Goal: Task Accomplishment & Management: Use online tool/utility

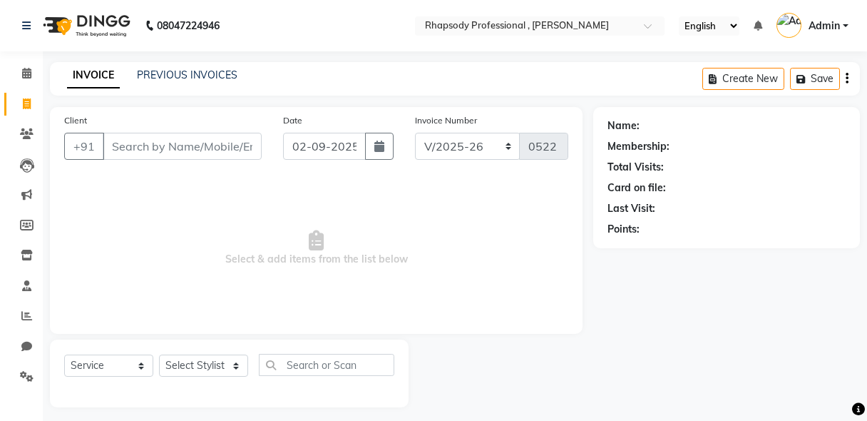
select select "8581"
select select "service"
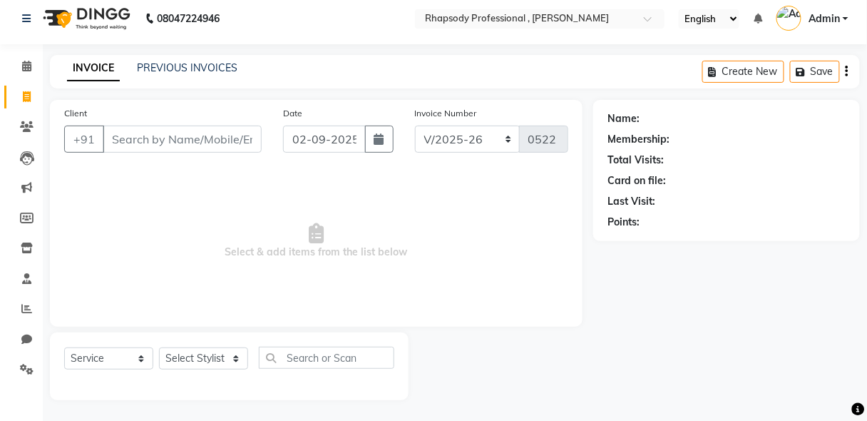
click at [158, 139] on input "Client" at bounding box center [182, 138] width 159 height 27
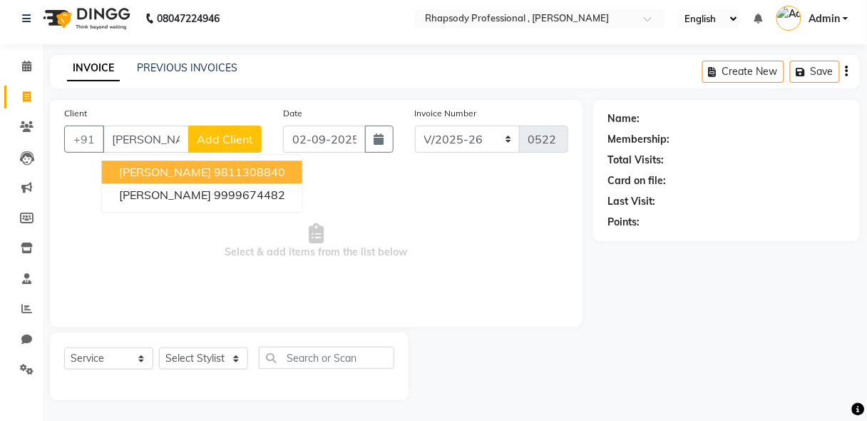
click at [222, 172] on ngb-highlight "9811308840" at bounding box center [249, 172] width 71 height 14
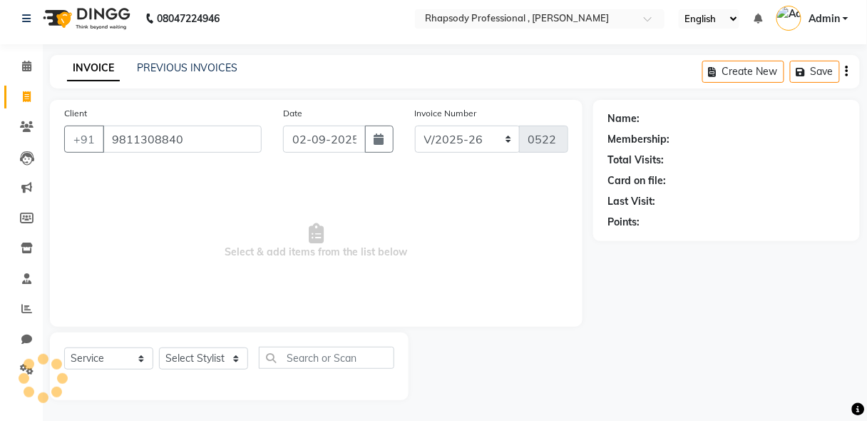
type input "9811308840"
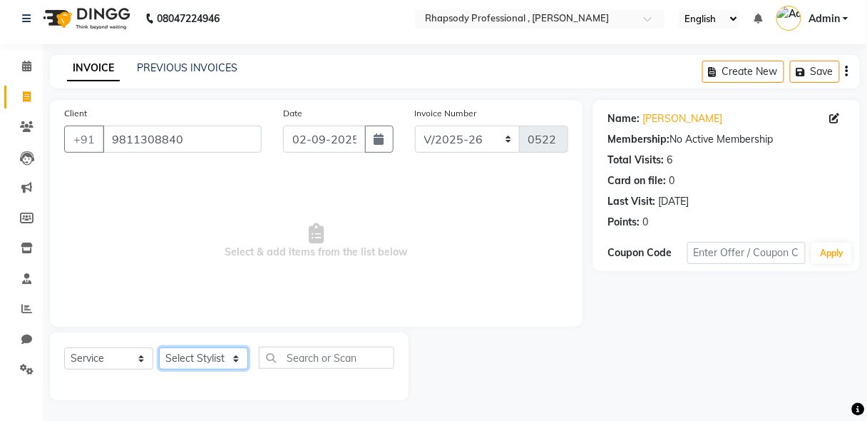
click at [207, 363] on select "Select Stylist [PERSON_NAME] [PERSON_NAME] Manager [PERSON_NAME] [PERSON_NAME] …" at bounding box center [203, 358] width 89 height 22
select select "90568"
click at [159, 347] on select "Select Stylist [PERSON_NAME] [PERSON_NAME] Manager [PERSON_NAME] [PERSON_NAME] …" at bounding box center [203, 358] width 89 height 22
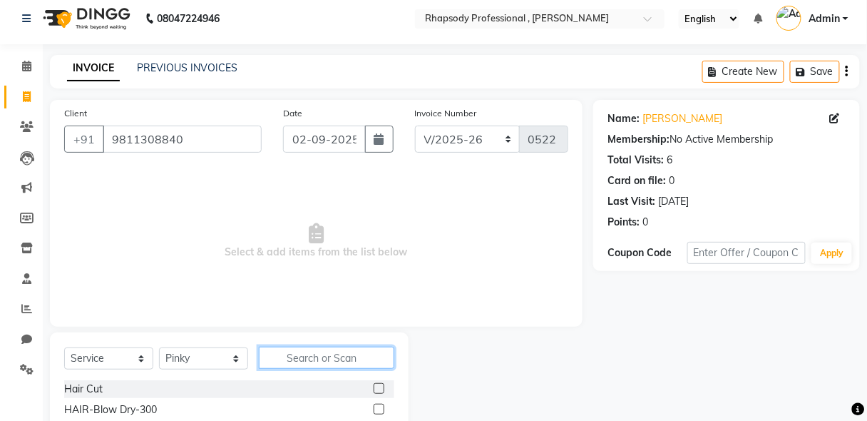
click at [328, 357] on input "text" at bounding box center [326, 357] width 135 height 22
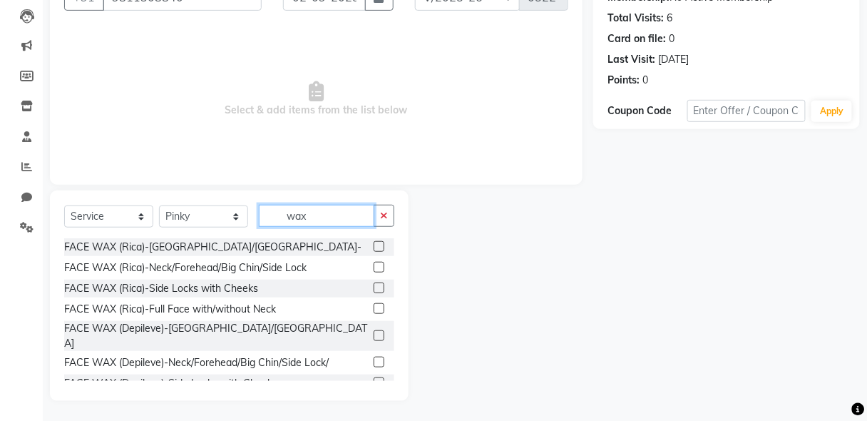
scroll to position [124, 0]
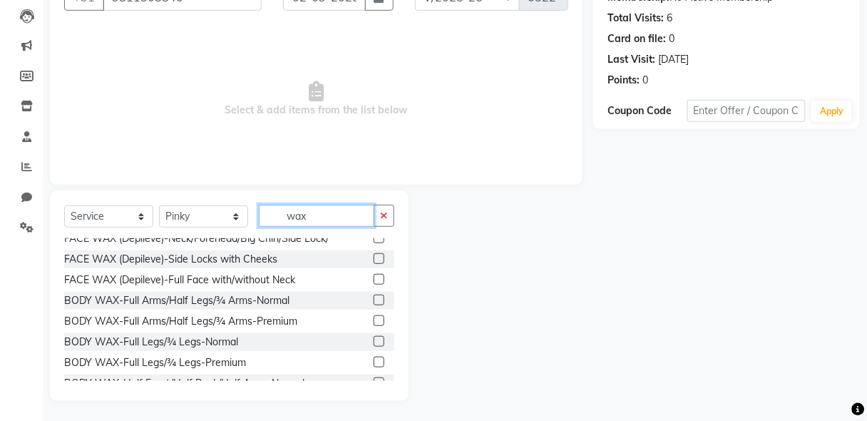
type input "wax"
click at [373, 315] on label at bounding box center [378, 320] width 11 height 11
click at [373, 316] on input "checkbox" at bounding box center [377, 320] width 9 height 9
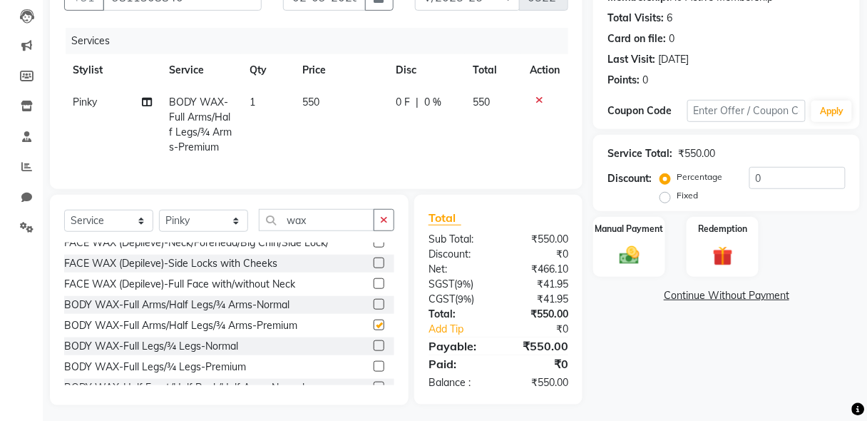
checkbox input "false"
click at [373, 361] on label at bounding box center [378, 366] width 11 height 11
click at [373, 362] on input "checkbox" at bounding box center [377, 366] width 9 height 9
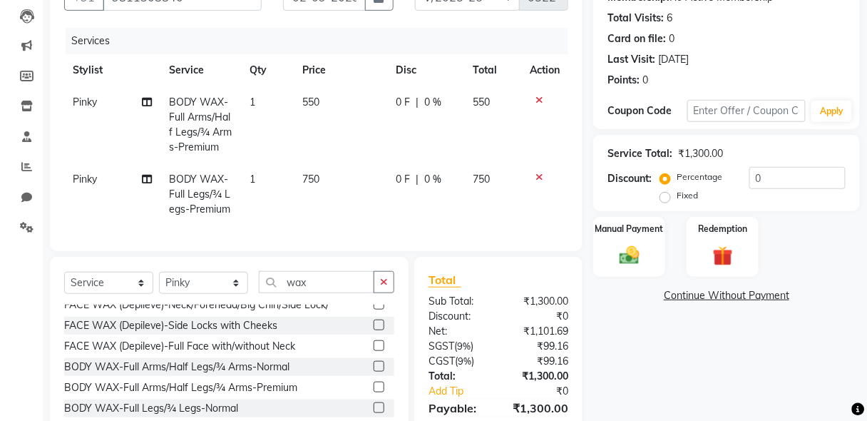
checkbox input "false"
click at [388, 293] on button "button" at bounding box center [383, 282] width 21 height 22
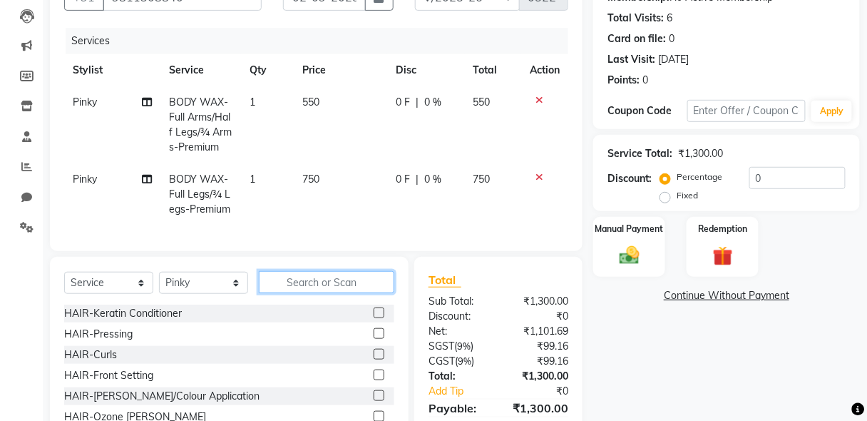
scroll to position [827, 0]
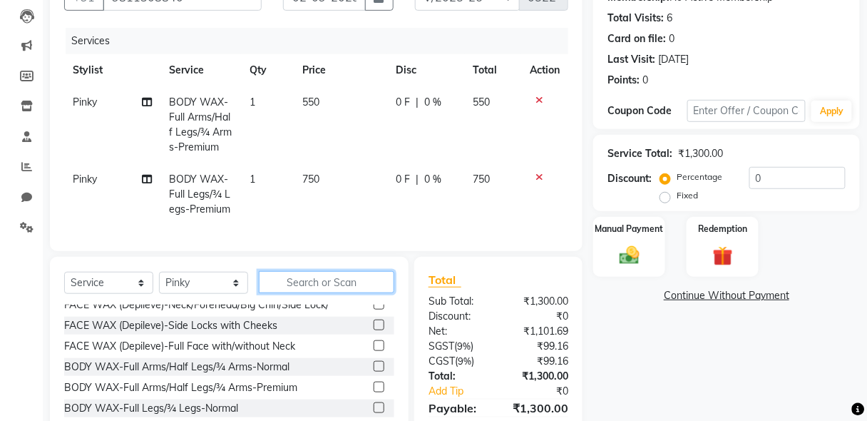
click at [352, 293] on input "text" at bounding box center [326, 282] width 135 height 22
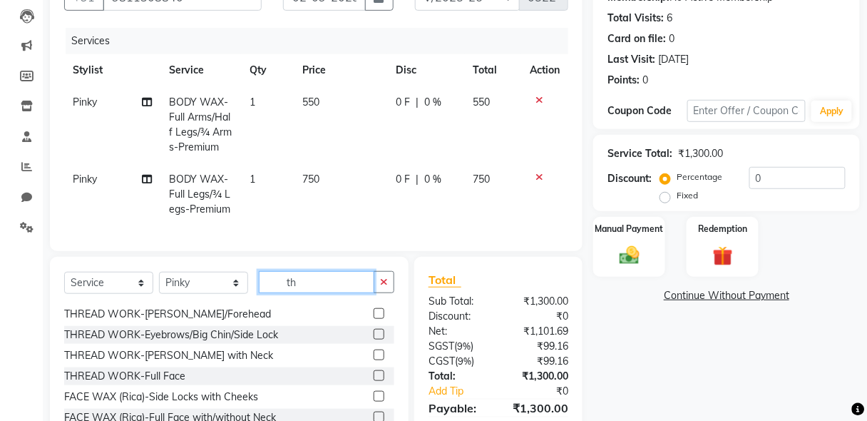
scroll to position [0, 0]
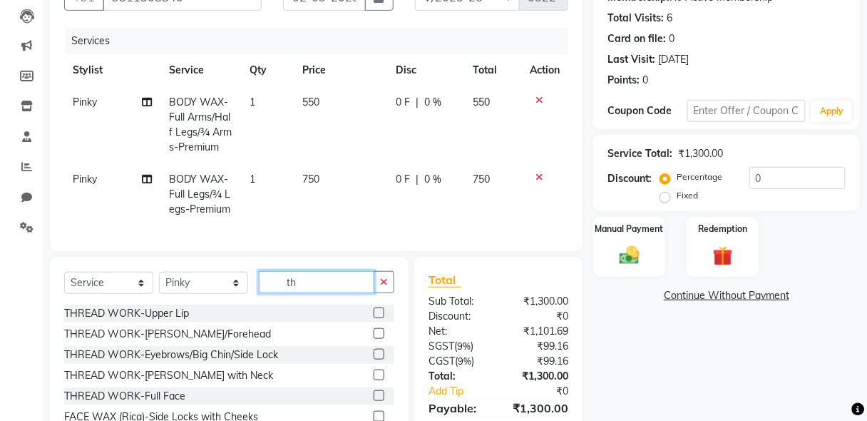
type input "th"
click at [373, 318] on label at bounding box center [378, 312] width 11 height 11
click at [373, 318] on input "checkbox" at bounding box center [377, 313] width 9 height 9
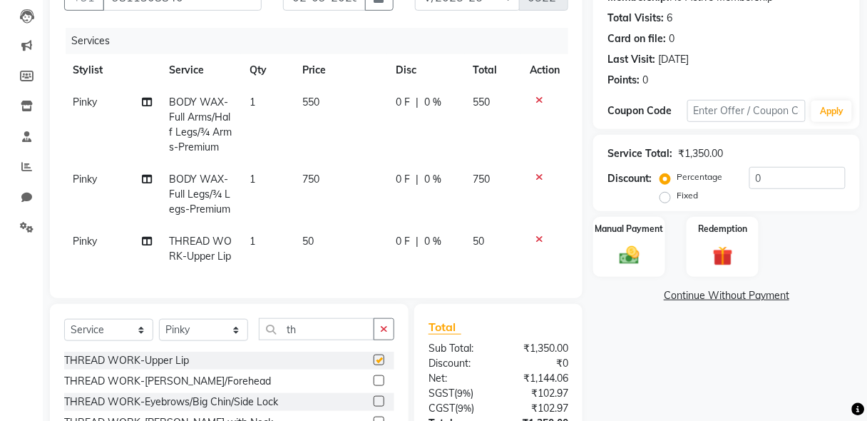
checkbox input "false"
click at [199, 339] on select "Select Stylist [PERSON_NAME] [PERSON_NAME] Manager [PERSON_NAME] [PERSON_NAME] …" at bounding box center [203, 330] width 89 height 22
click at [93, 247] on td "Pinky" at bounding box center [112, 248] width 96 height 47
select select "90568"
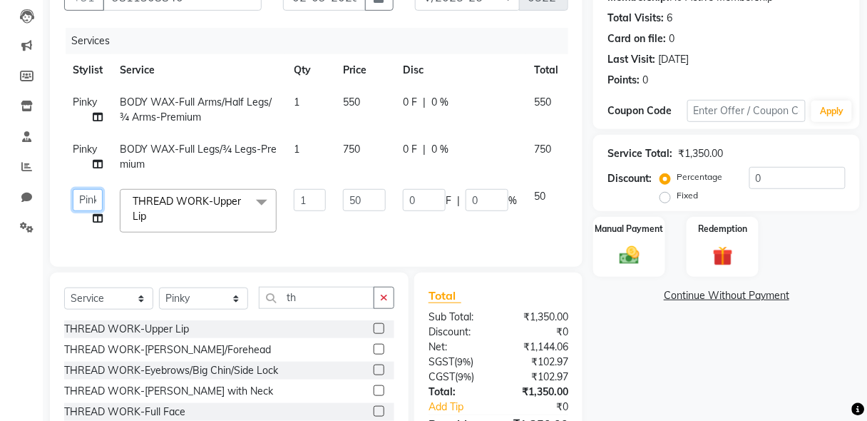
click at [88, 197] on select "[PERSON_NAME] [PERSON_NAME] Manager [PERSON_NAME] [PERSON_NAME] Santosh [PERSON…" at bounding box center [88, 200] width 30 height 22
select select "85667"
click at [205, 307] on select "Select Stylist [PERSON_NAME] [PERSON_NAME] Manager [PERSON_NAME] [PERSON_NAME] …" at bounding box center [203, 298] width 89 height 22
select select "85667"
click at [159, 294] on select "Select Stylist [PERSON_NAME] [PERSON_NAME] Manager [PERSON_NAME] [PERSON_NAME] …" at bounding box center [203, 298] width 89 height 22
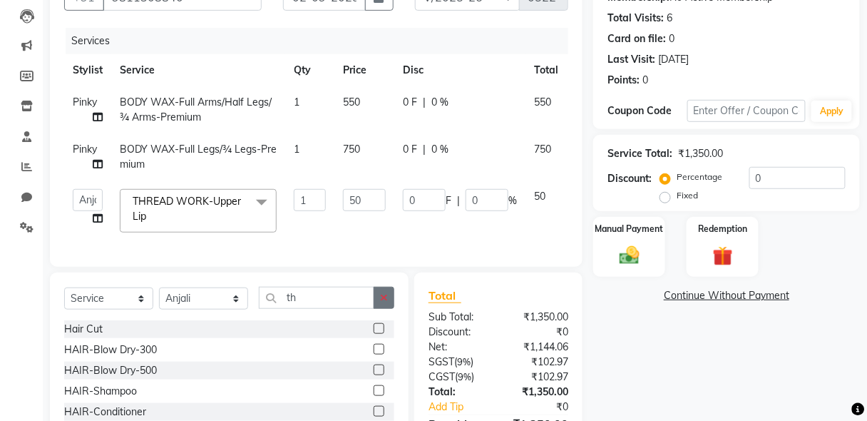
click at [390, 295] on button "button" at bounding box center [383, 298] width 21 height 22
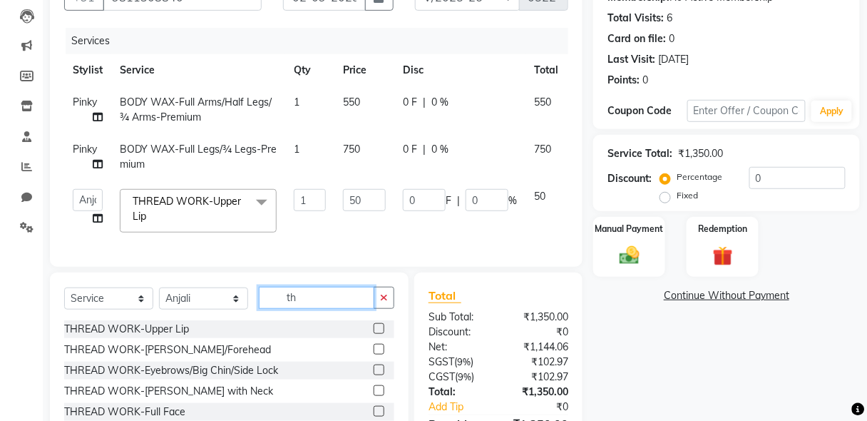
type input "th"
click at [373, 375] on label at bounding box center [378, 369] width 11 height 11
click at [373, 375] on input "checkbox" at bounding box center [377, 370] width 9 height 9
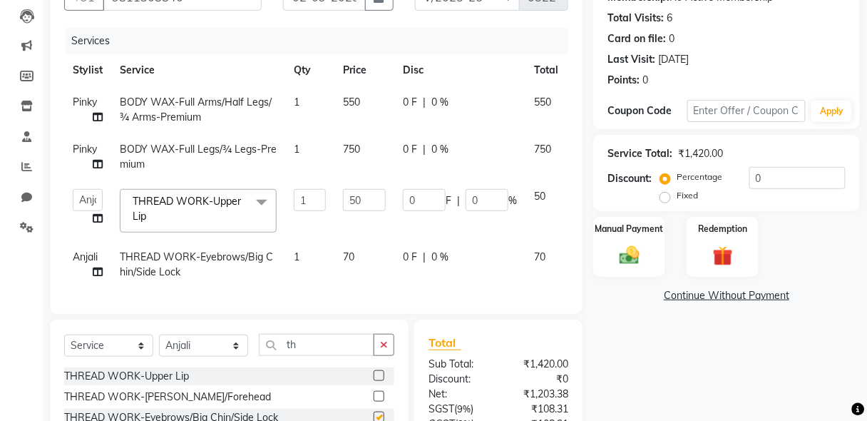
checkbox input "false"
click at [310, 224] on td "1" at bounding box center [309, 210] width 49 height 61
click at [383, 356] on button "button" at bounding box center [383, 345] width 21 height 22
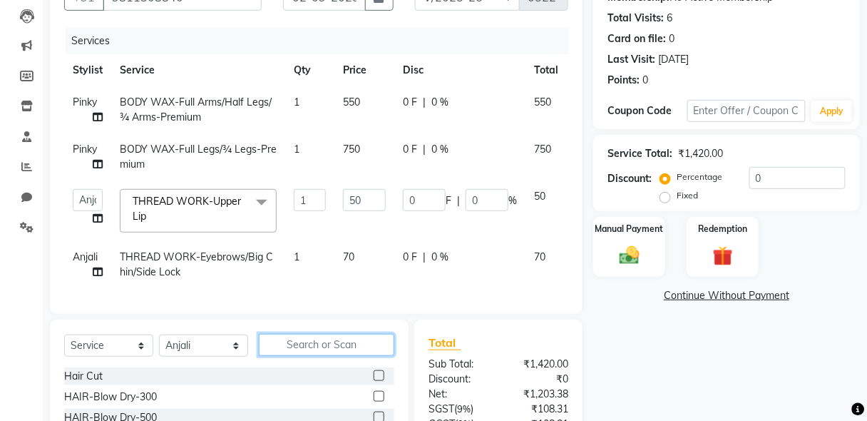
click at [331, 353] on input "text" at bounding box center [326, 345] width 135 height 22
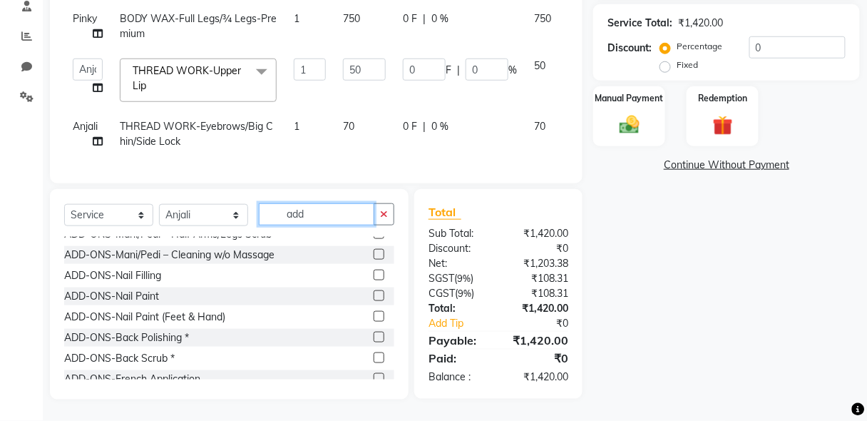
scroll to position [105, 0]
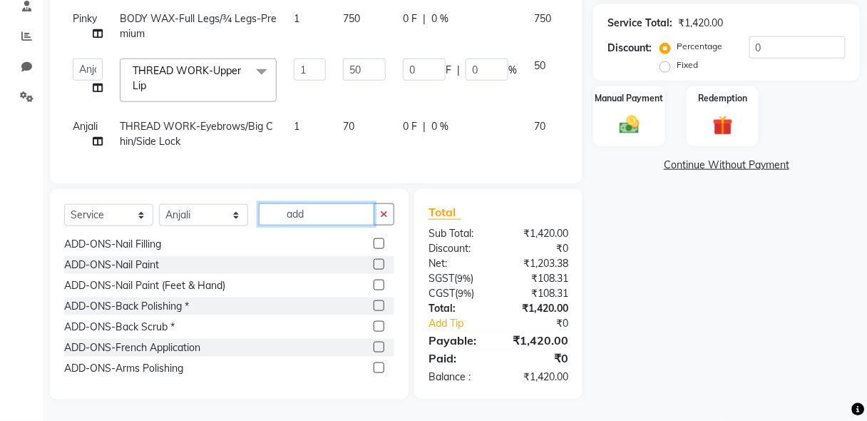
type input "add"
click at [373, 282] on label at bounding box center [378, 284] width 11 height 11
click at [373, 282] on input "checkbox" at bounding box center [377, 285] width 9 height 9
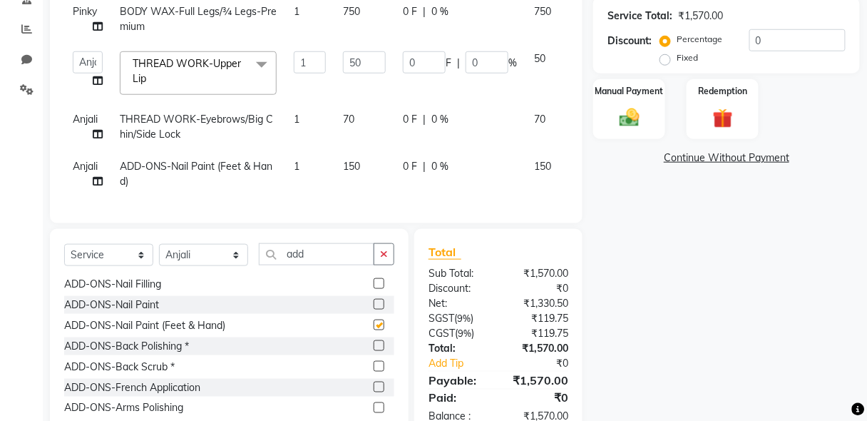
checkbox input "false"
click at [617, 120] on img at bounding box center [628, 117] width 33 height 24
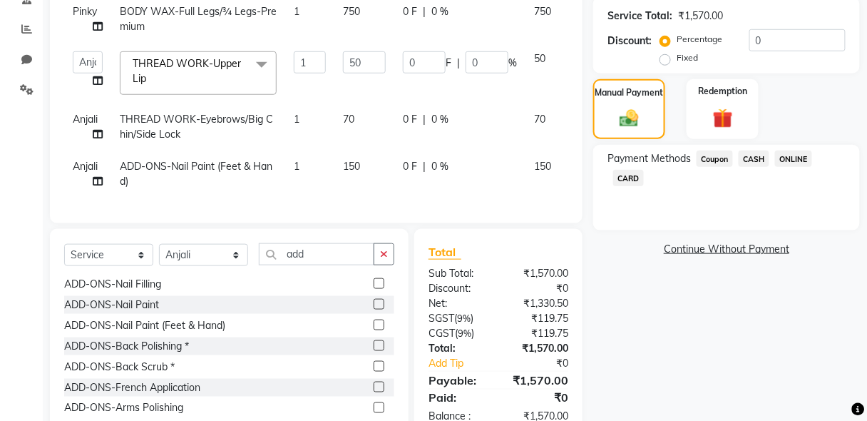
click at [751, 161] on span "CASH" at bounding box center [753, 158] width 31 height 16
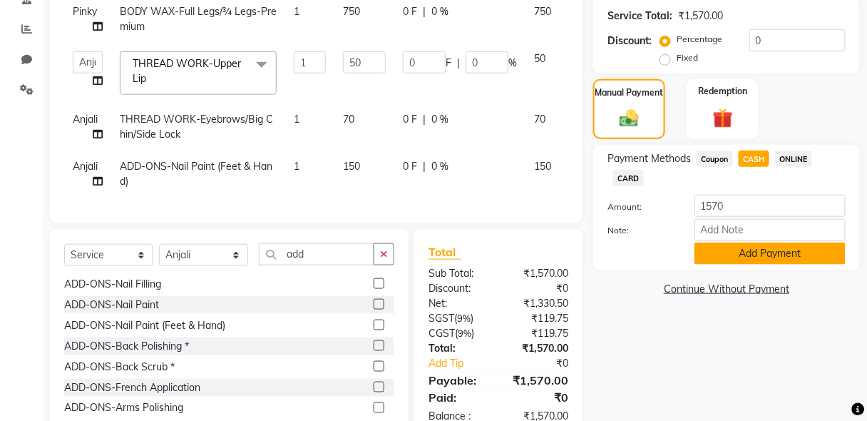
click at [765, 249] on button "Add Payment" at bounding box center [769, 253] width 151 height 22
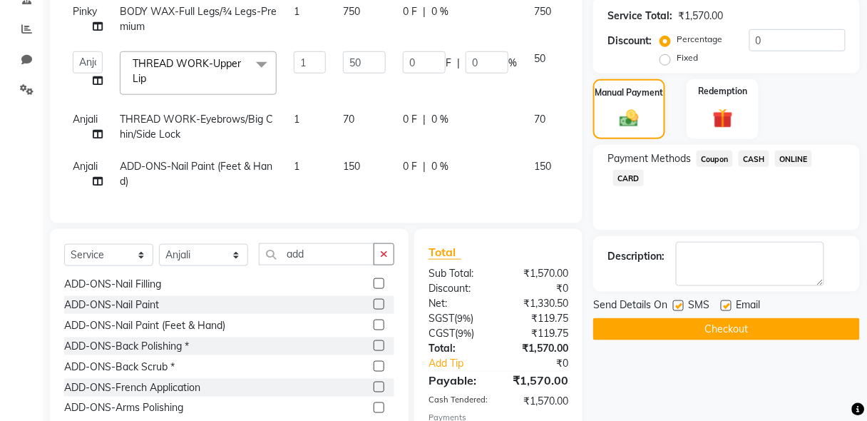
click at [749, 334] on button "Checkout" at bounding box center [726, 329] width 267 height 22
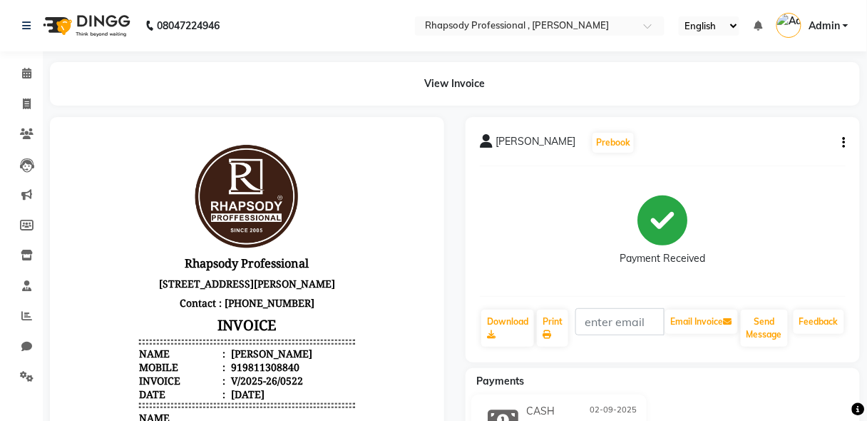
click at [0, 24] on nav "08047224946 Select Location × Rhapsody Professional , Paschim Vihar English ENG…" at bounding box center [433, 25] width 867 height 51
click at [29, 103] on icon at bounding box center [27, 103] width 8 height 11
select select "service"
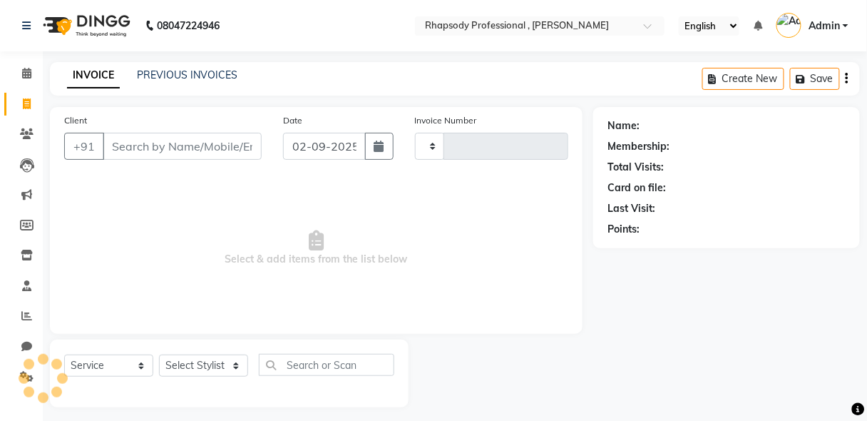
type input "0523"
select select "8581"
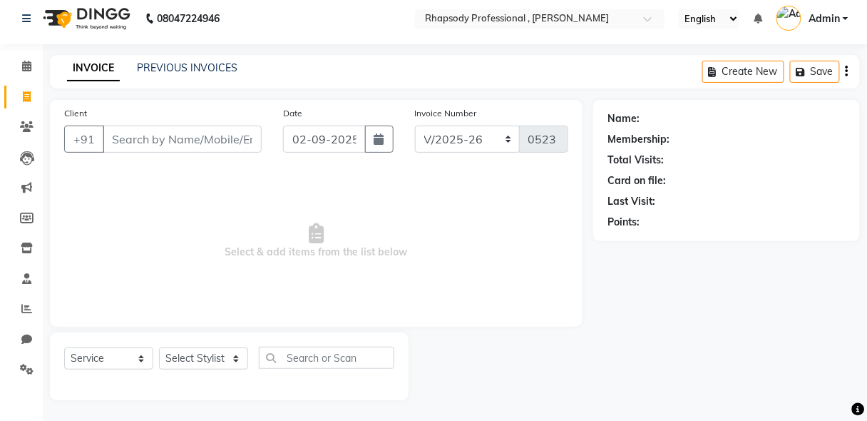
click at [181, 145] on input "Client" at bounding box center [182, 138] width 159 height 27
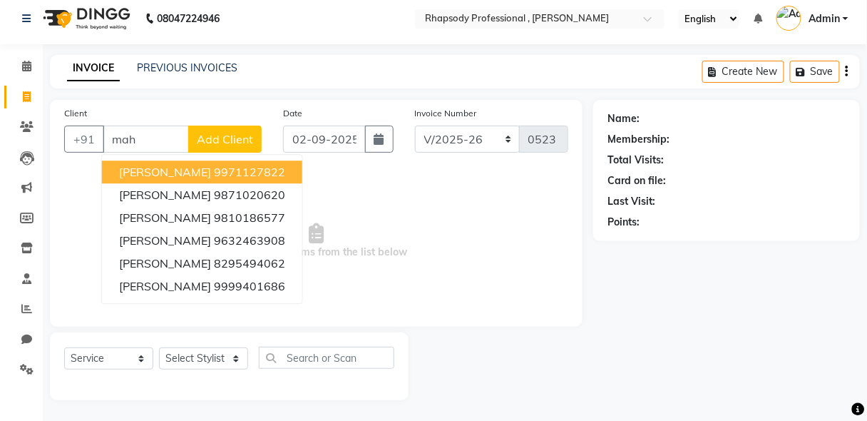
click at [192, 175] on span "[PERSON_NAME]" at bounding box center [165, 172] width 92 height 14
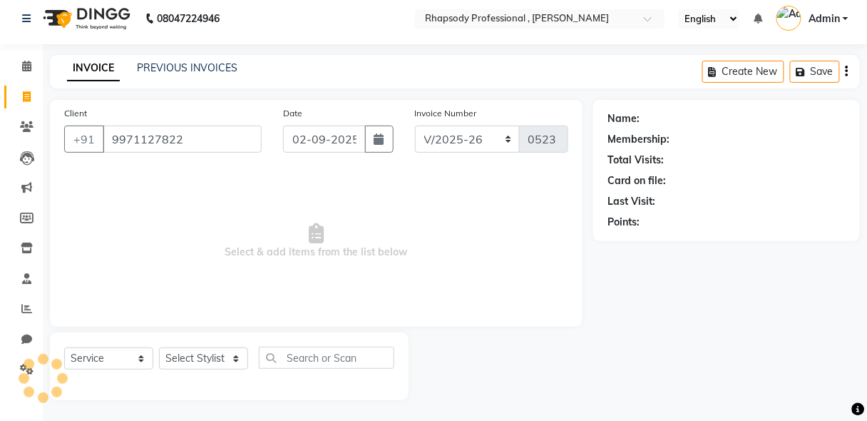
type input "9971127822"
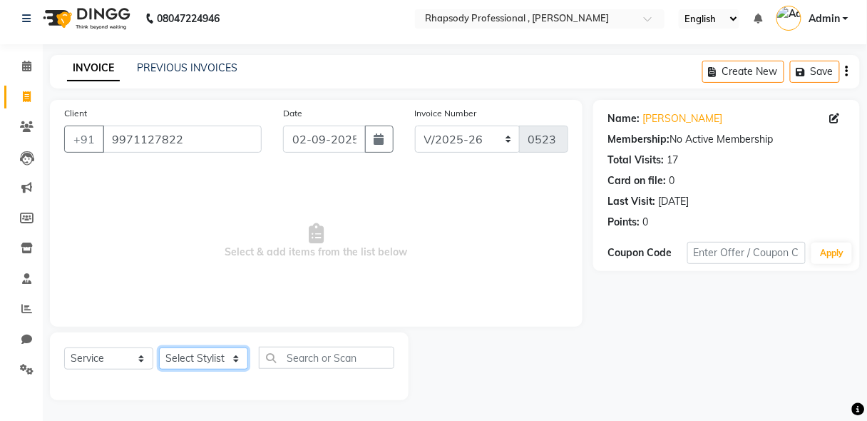
click at [209, 360] on select "Select Stylist [PERSON_NAME] [PERSON_NAME] Manager [PERSON_NAME] [PERSON_NAME] …" at bounding box center [203, 358] width 89 height 22
select select "85670"
click at [159, 347] on select "Select Stylist [PERSON_NAME] [PERSON_NAME] Manager [PERSON_NAME] [PERSON_NAME] …" at bounding box center [203, 358] width 89 height 22
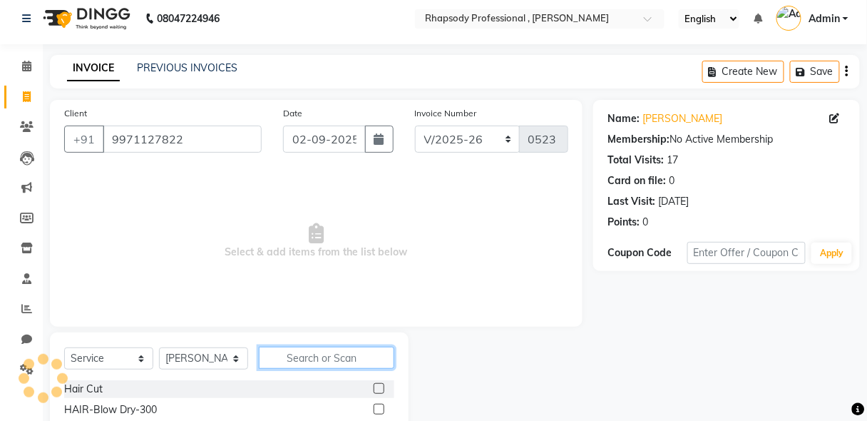
click at [301, 363] on input "text" at bounding box center [326, 357] width 135 height 22
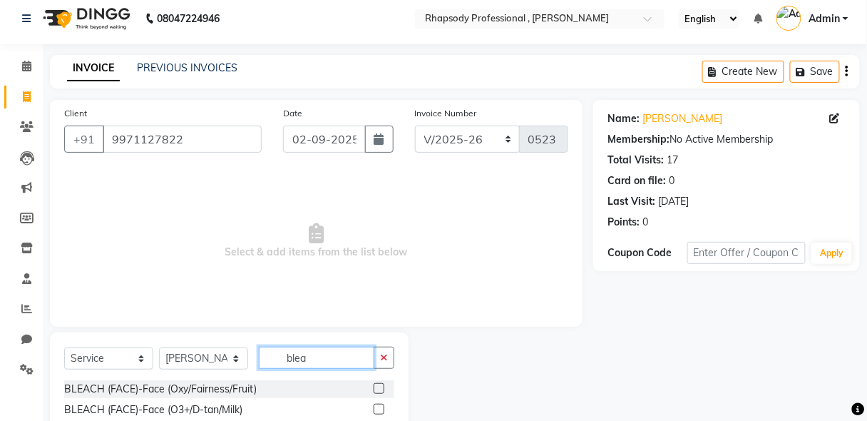
scroll to position [149, 0]
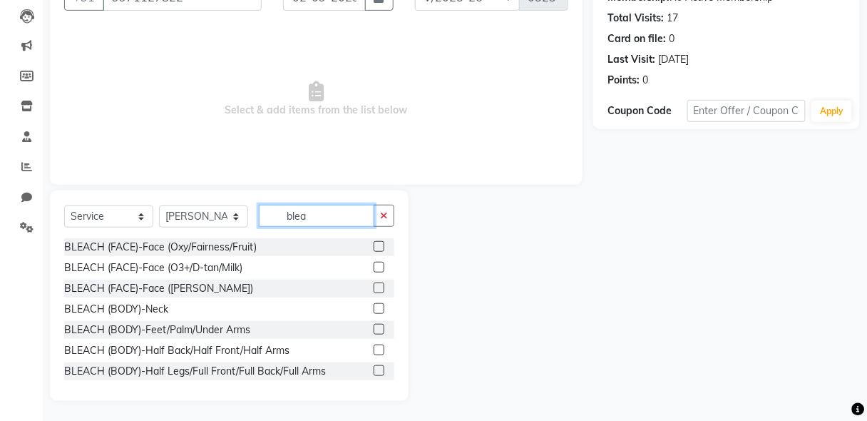
type input "blea"
click at [373, 371] on label at bounding box center [378, 370] width 11 height 11
click at [373, 371] on input "checkbox" at bounding box center [377, 370] width 9 height 9
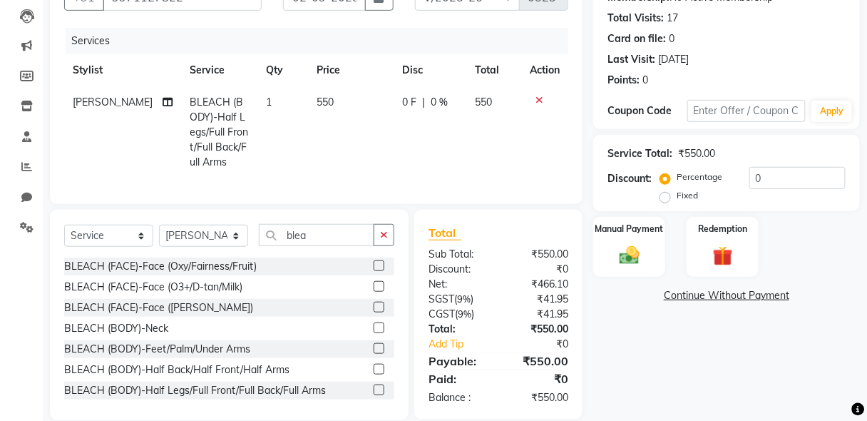
click at [373, 395] on label at bounding box center [378, 389] width 11 height 11
click at [373, 395] on input "checkbox" at bounding box center [377, 390] width 9 height 9
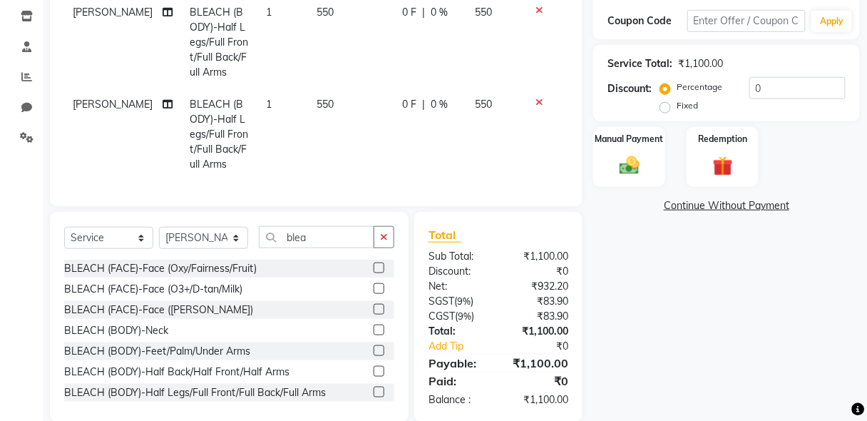
scroll to position [269, 0]
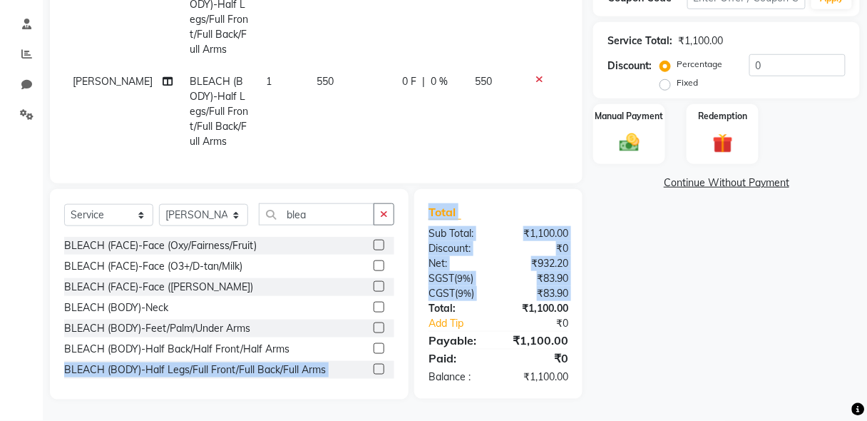
drag, startPoint x: 421, startPoint y: 301, endPoint x: 370, endPoint y: 344, distance: 66.3
click at [370, 344] on div "Select Service Product Membership Package Voucher Prepaid Gift Card Select Styl…" at bounding box center [316, 294] width 554 height 210
click at [373, 370] on label at bounding box center [378, 368] width 11 height 11
click at [373, 370] on input "checkbox" at bounding box center [377, 369] width 9 height 9
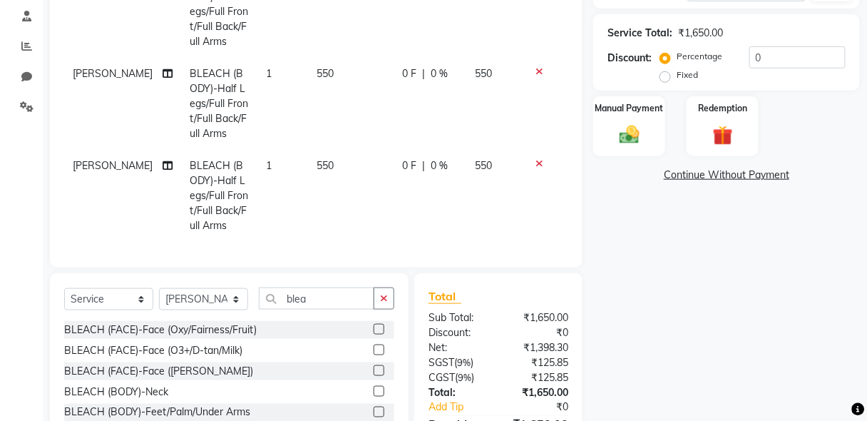
checkbox input "false"
click at [641, 136] on img at bounding box center [628, 135] width 33 height 24
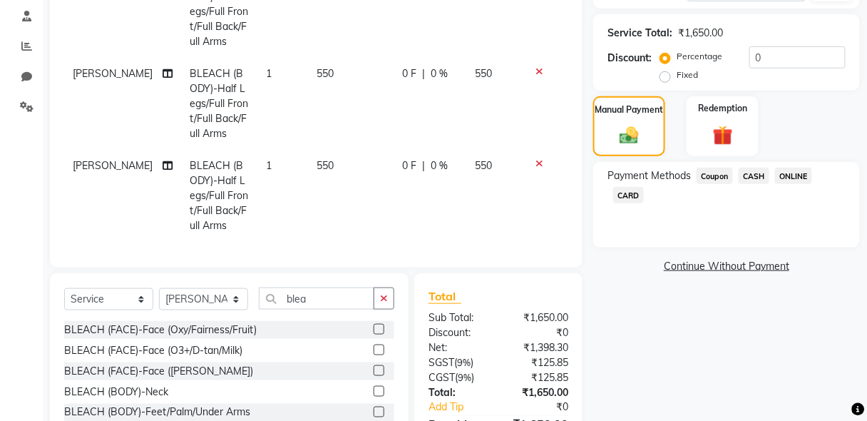
click at [754, 179] on span "CASH" at bounding box center [753, 175] width 31 height 16
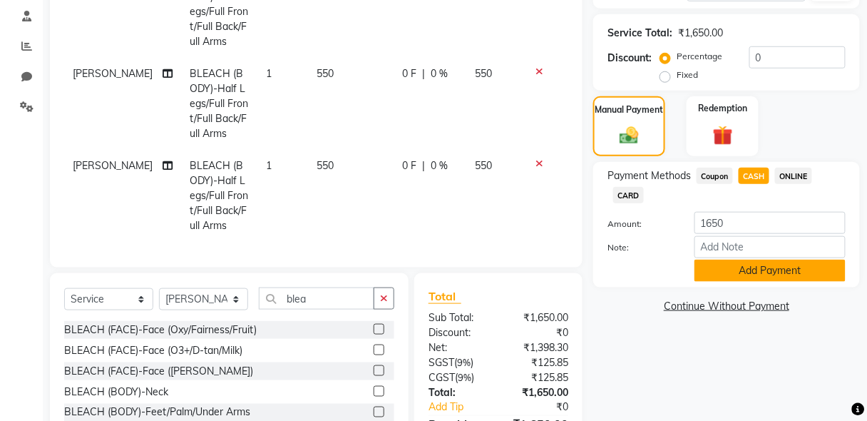
click at [793, 272] on button "Add Payment" at bounding box center [769, 270] width 151 height 22
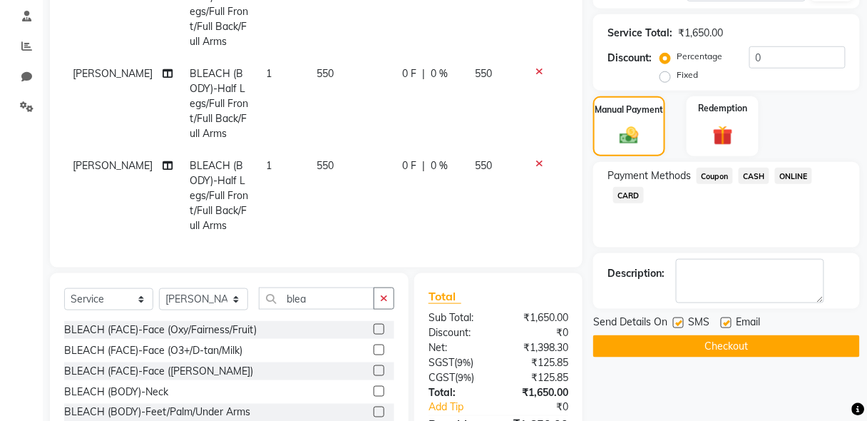
click at [775, 347] on button "Checkout" at bounding box center [726, 346] width 267 height 22
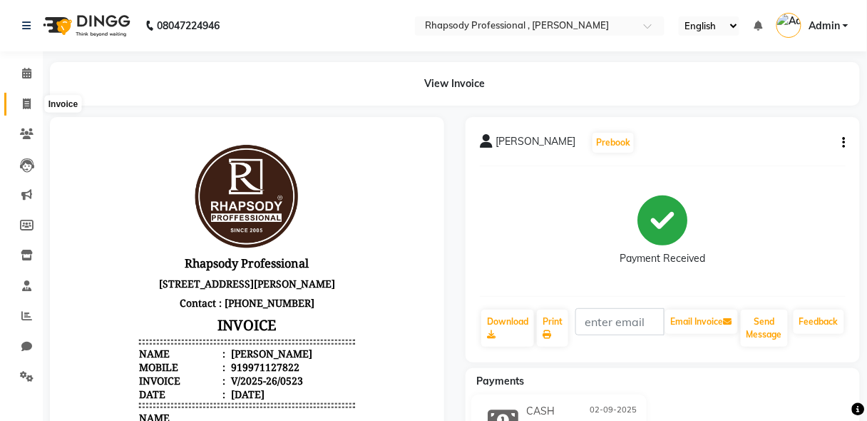
click at [25, 106] on icon at bounding box center [27, 103] width 8 height 11
select select "service"
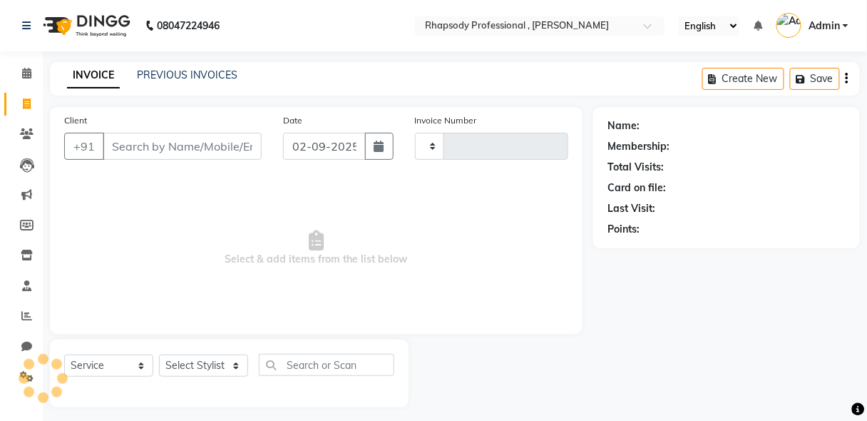
scroll to position [7, 0]
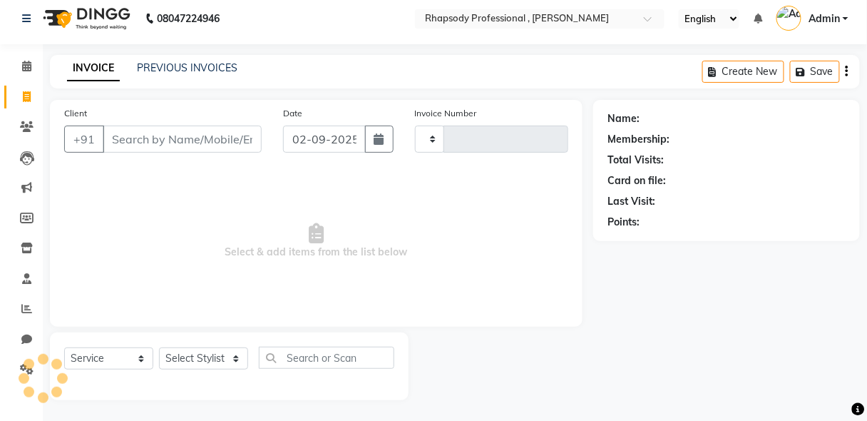
type input "0524"
select select "8581"
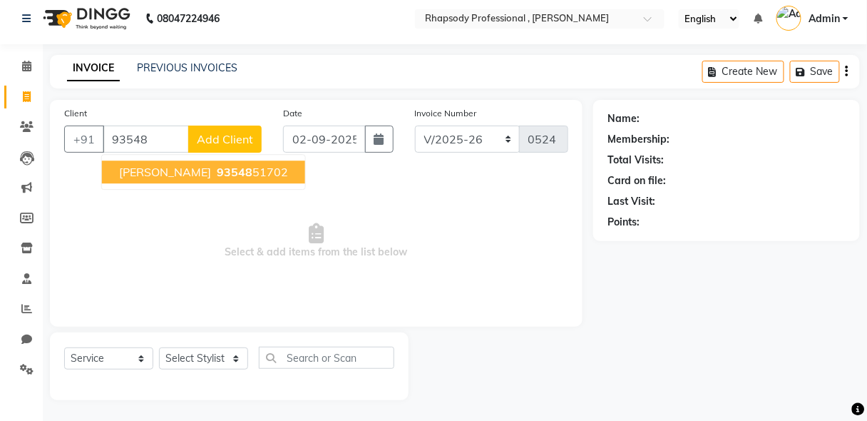
click at [188, 174] on span "[PERSON_NAME]" at bounding box center [165, 172] width 92 height 14
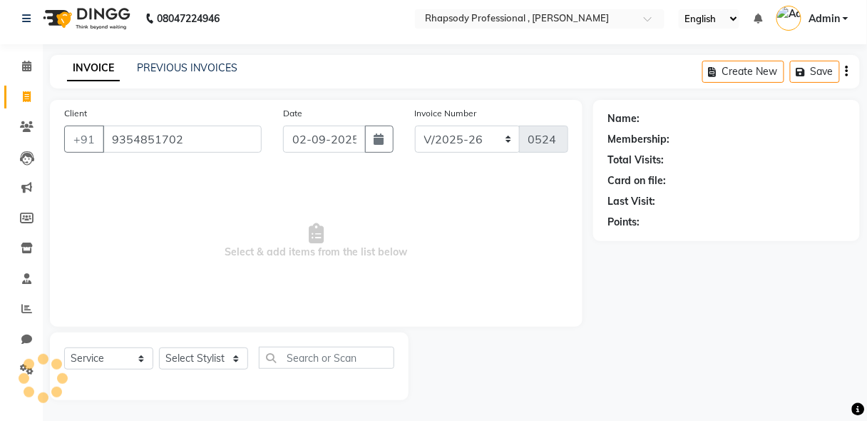
type input "9354851702"
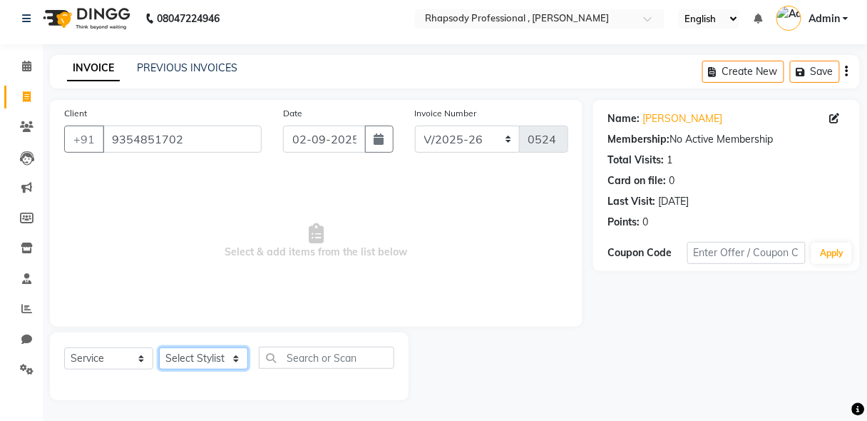
click at [194, 362] on select "Select Stylist [PERSON_NAME] [PERSON_NAME] Manager [PERSON_NAME] [PERSON_NAME] …" at bounding box center [203, 358] width 89 height 22
select select "85668"
click at [159, 347] on select "Select Stylist [PERSON_NAME] [PERSON_NAME] Manager [PERSON_NAME] [PERSON_NAME] …" at bounding box center [203, 358] width 89 height 22
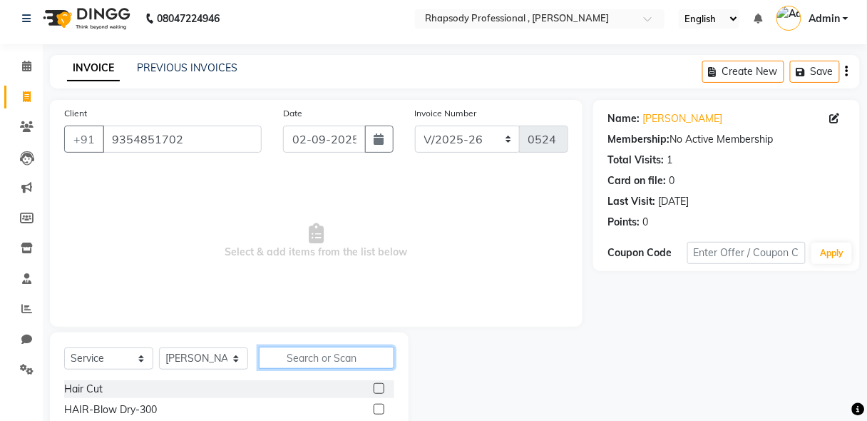
click at [322, 366] on input "text" at bounding box center [326, 357] width 135 height 22
type input "th"
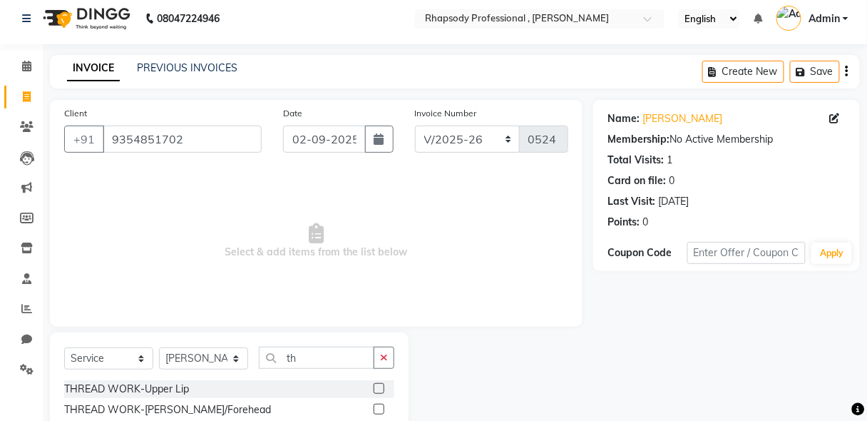
click at [373, 381] on div at bounding box center [383, 389] width 21 height 18
click at [373, 391] on label at bounding box center [378, 388] width 11 height 11
click at [373, 391] on input "checkbox" at bounding box center [377, 388] width 9 height 9
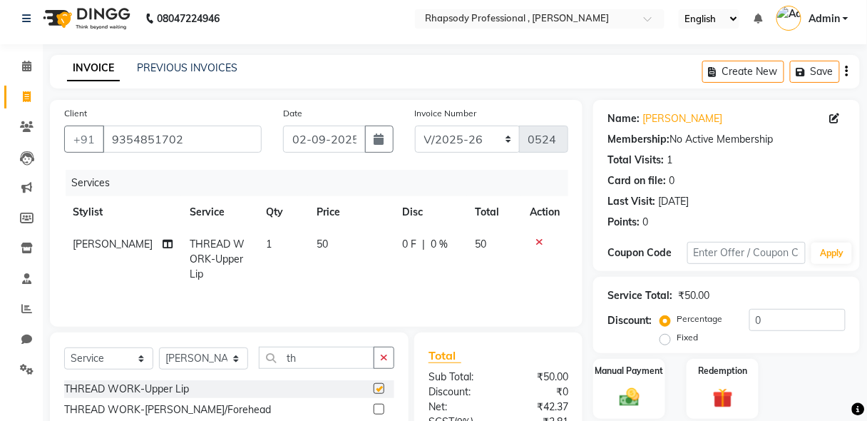
checkbox input "false"
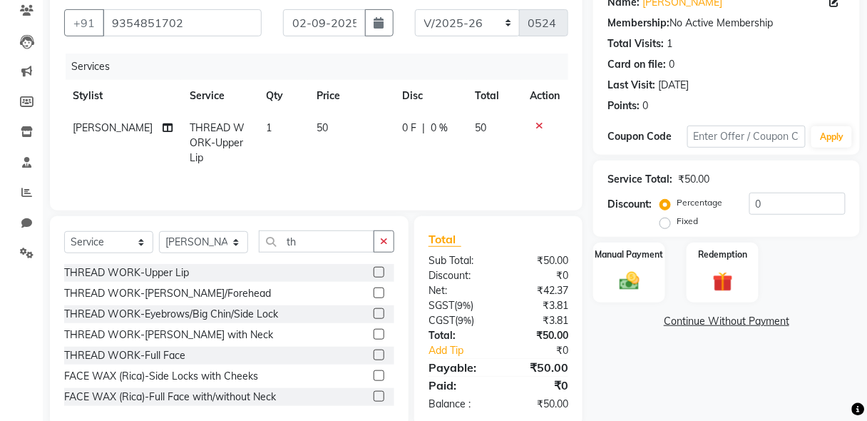
scroll to position [149, 0]
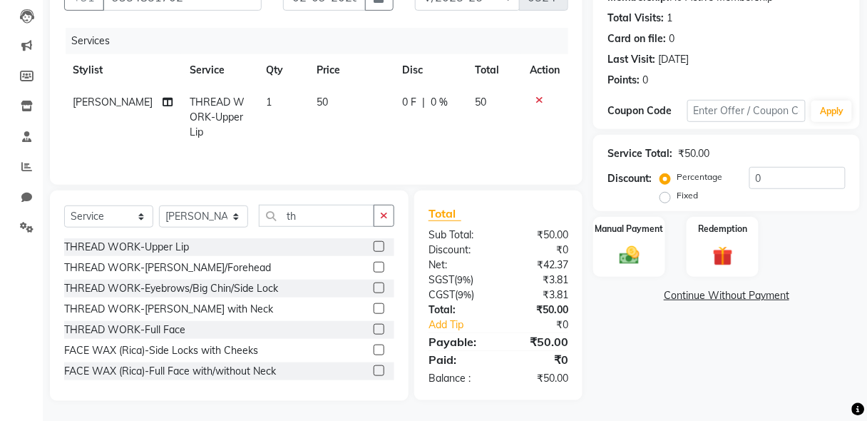
click at [373, 287] on label at bounding box center [378, 287] width 11 height 11
click at [373, 287] on input "checkbox" at bounding box center [377, 288] width 9 height 9
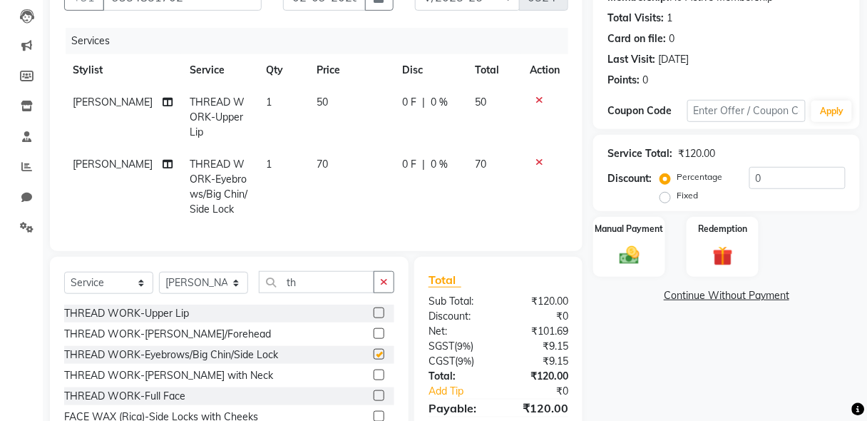
checkbox input "false"
click at [621, 263] on img at bounding box center [628, 255] width 33 height 24
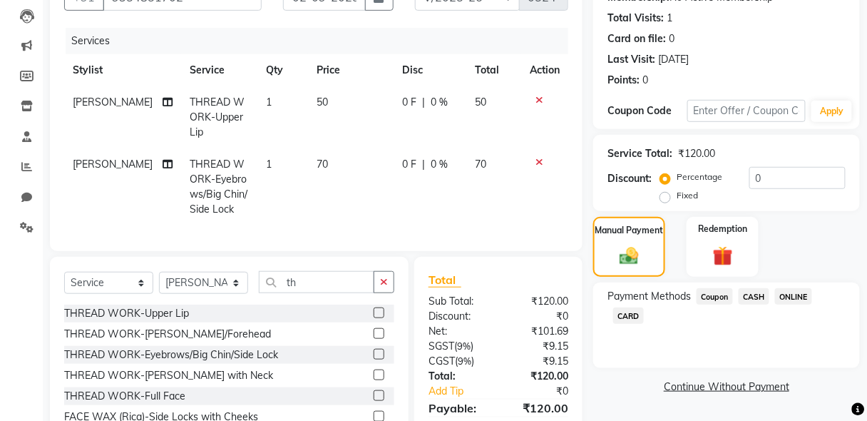
click at [756, 296] on span "CASH" at bounding box center [753, 296] width 31 height 16
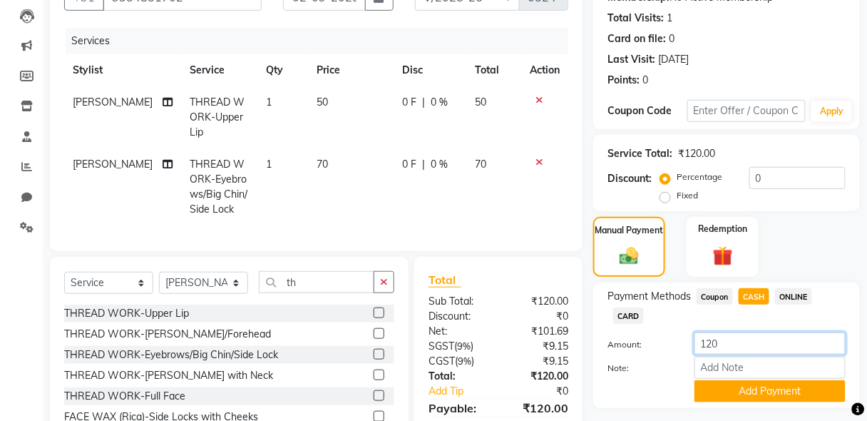
click at [719, 346] on input "120" at bounding box center [769, 343] width 151 height 22
type input "100"
click at [774, 393] on button "Add Payment" at bounding box center [769, 391] width 151 height 22
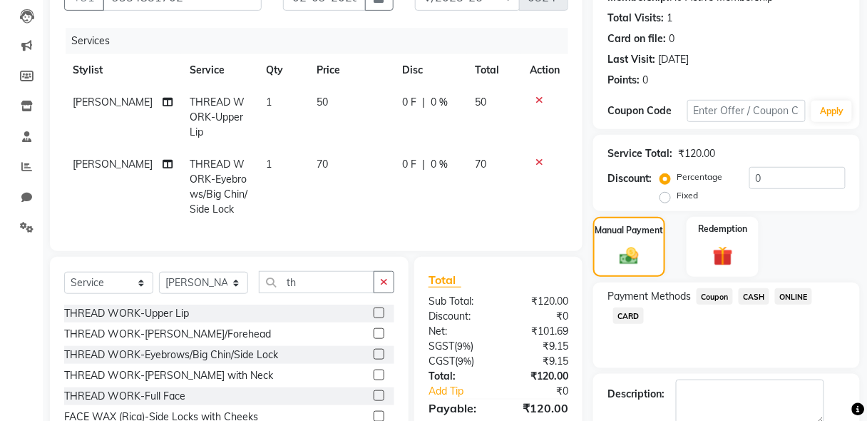
click at [801, 294] on span "ONLINE" at bounding box center [793, 296] width 37 height 16
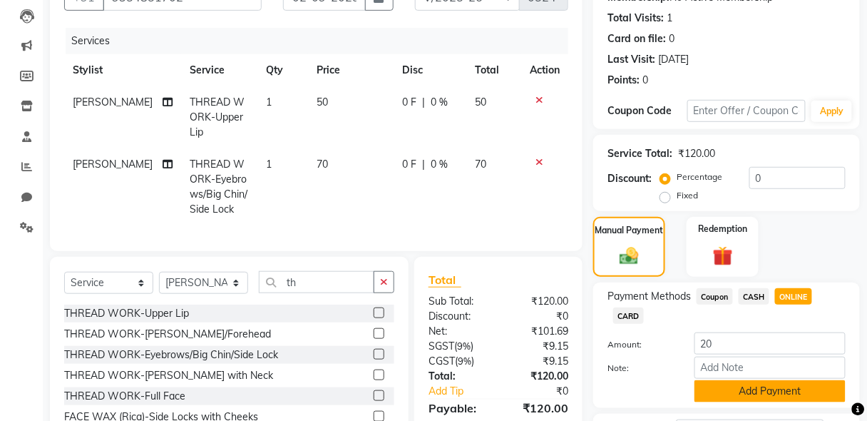
click at [771, 391] on button "Add Payment" at bounding box center [769, 391] width 151 height 22
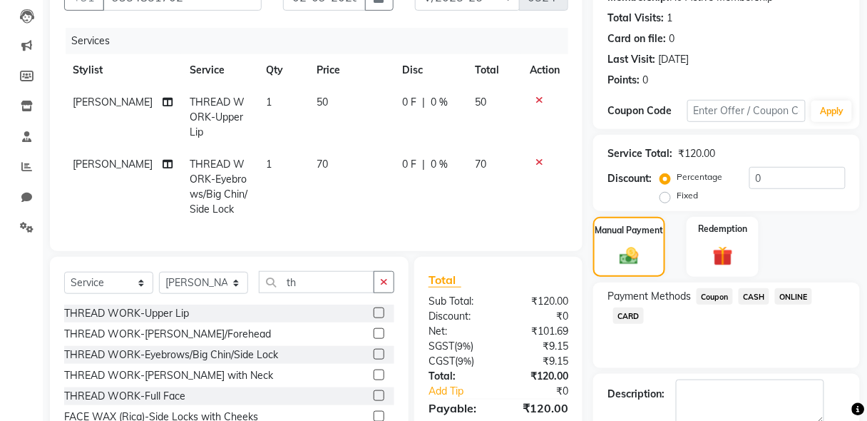
click at [866, 342] on div "Name: [PERSON_NAME] Membership: No Active Membership Total Visits: 1 Card on fi…" at bounding box center [731, 245] width 277 height 574
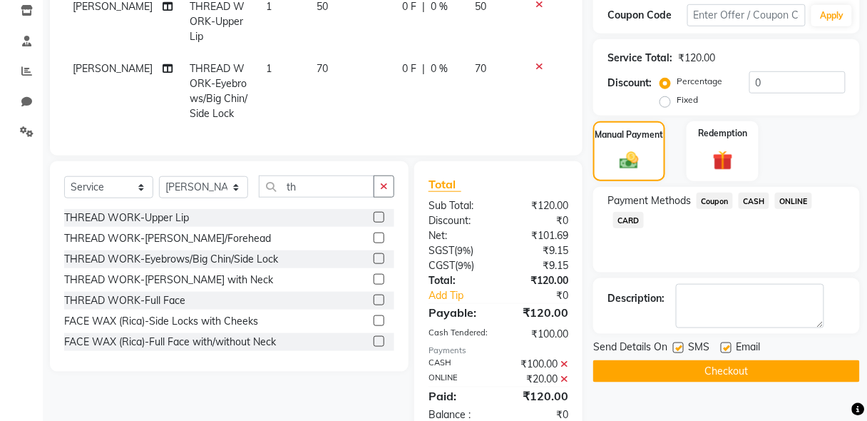
scroll to position [274, 0]
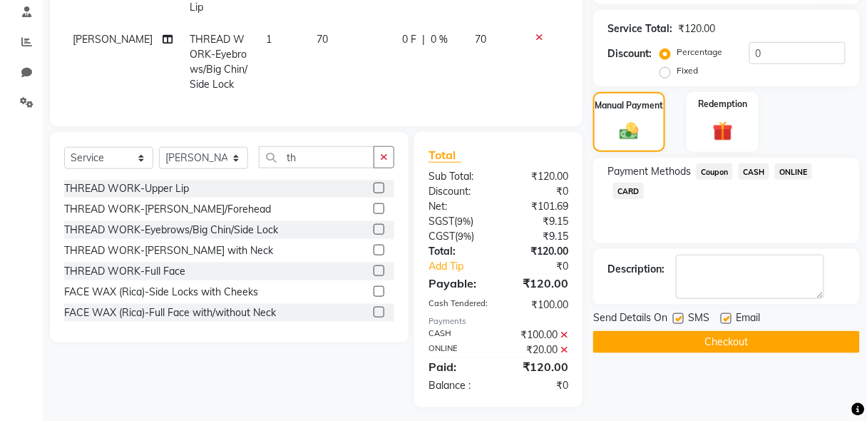
click at [745, 336] on button "Checkout" at bounding box center [726, 342] width 267 height 22
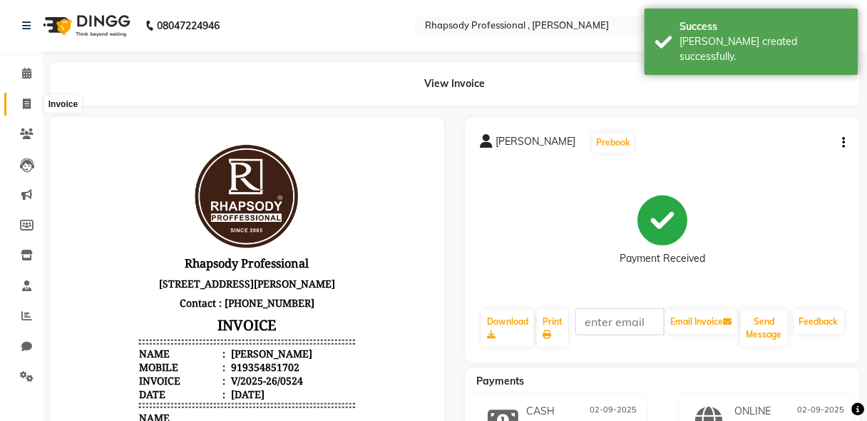
click at [23, 106] on icon at bounding box center [27, 103] width 8 height 11
select select "service"
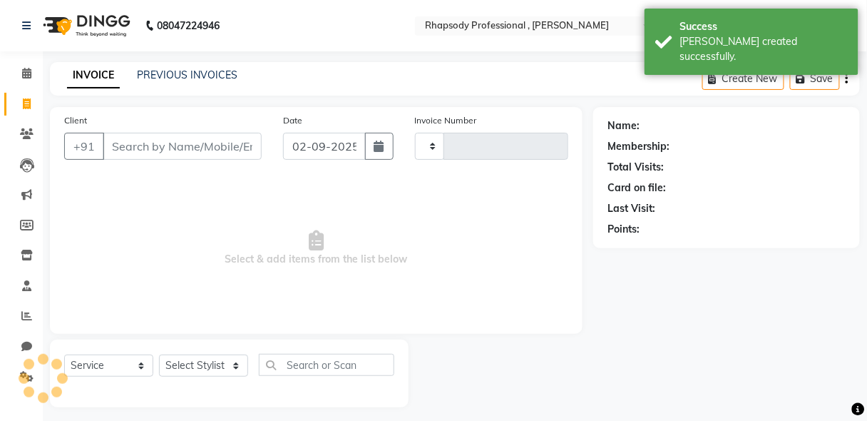
scroll to position [7, 0]
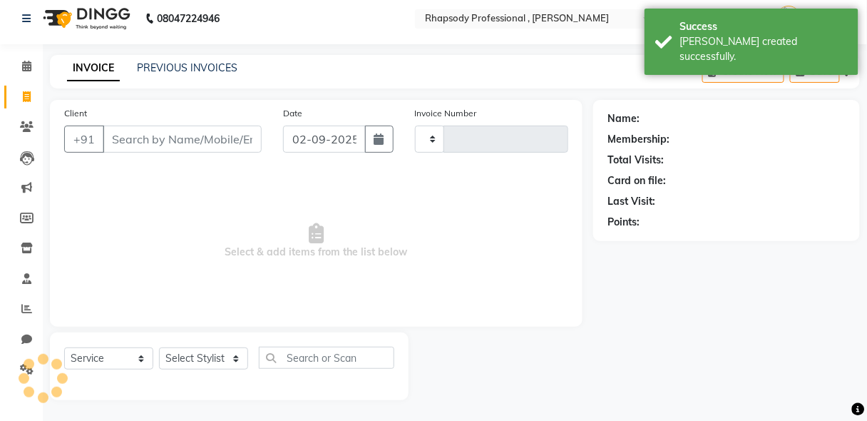
type input "0525"
select select "8581"
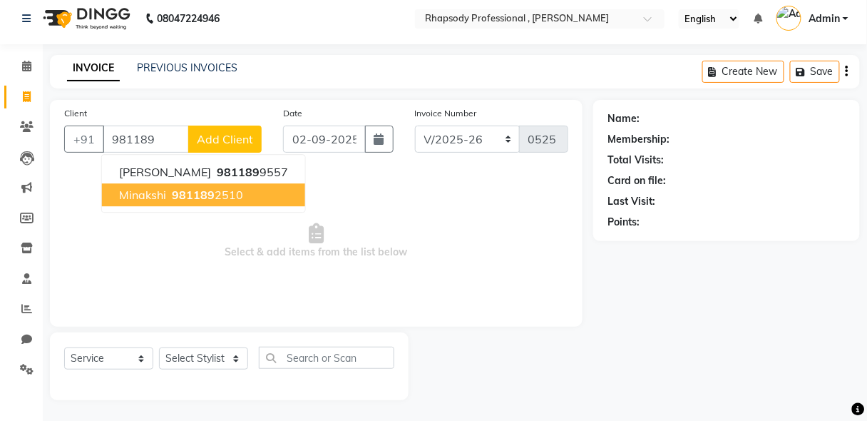
click at [159, 199] on span "Minakshi" at bounding box center [142, 194] width 47 height 14
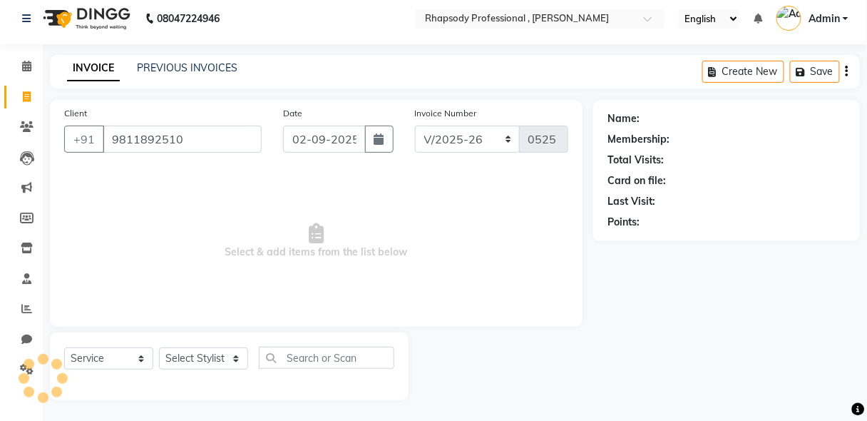
type input "9811892510"
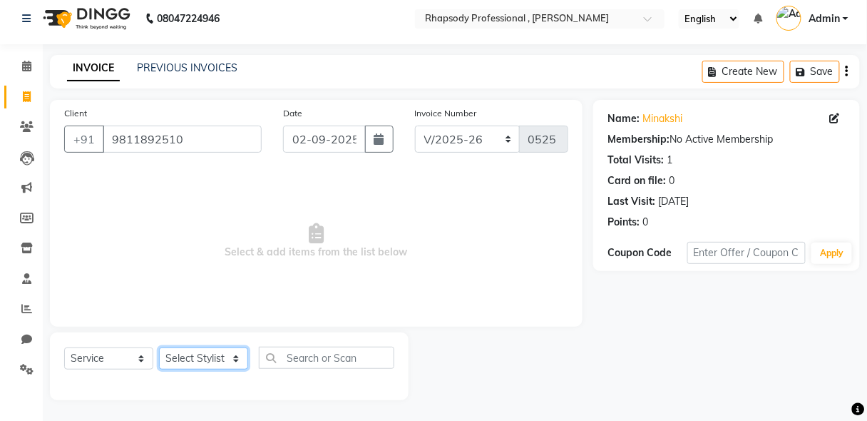
click at [196, 365] on select "Select Stylist [PERSON_NAME] [PERSON_NAME] Manager [PERSON_NAME] [PERSON_NAME] …" at bounding box center [203, 358] width 89 height 22
select select "85668"
click at [159, 347] on select "Select Stylist [PERSON_NAME] [PERSON_NAME] Manager [PERSON_NAME] [PERSON_NAME] …" at bounding box center [203, 358] width 89 height 22
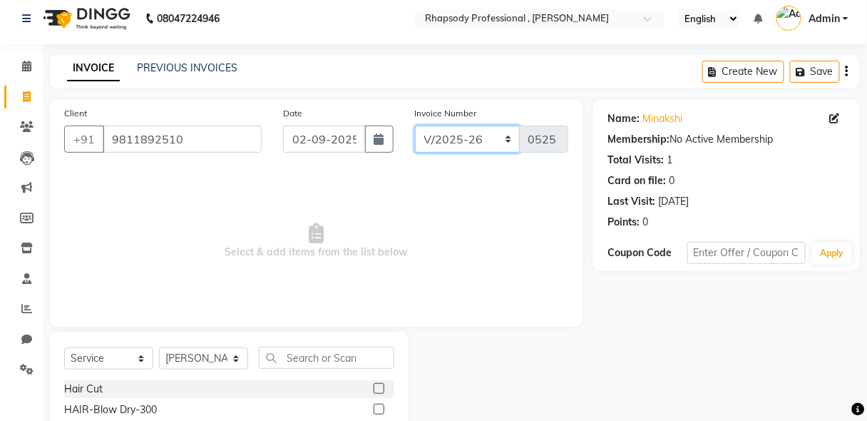
click at [440, 143] on select "RNV/2025-26 V/2025 V/2025-26" at bounding box center [467, 138] width 105 height 27
select select "8650"
click at [415, 125] on select "RNV/2025-26 V/2025 V/2025-26" at bounding box center [467, 138] width 105 height 27
type input "0464"
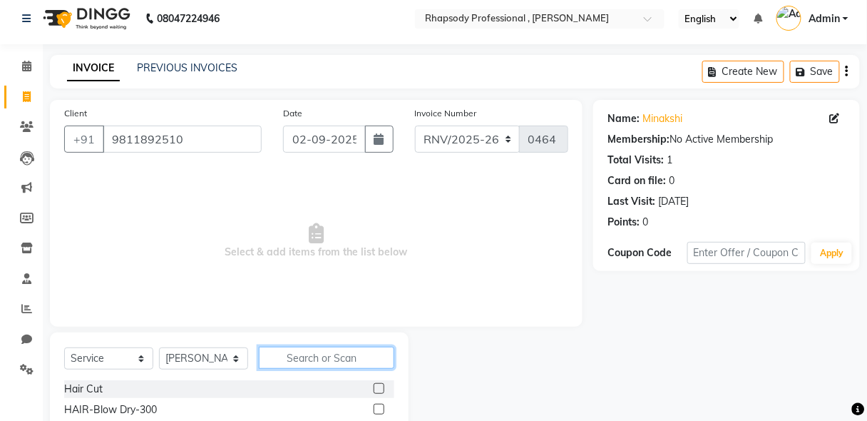
click at [294, 361] on input "text" at bounding box center [326, 357] width 135 height 22
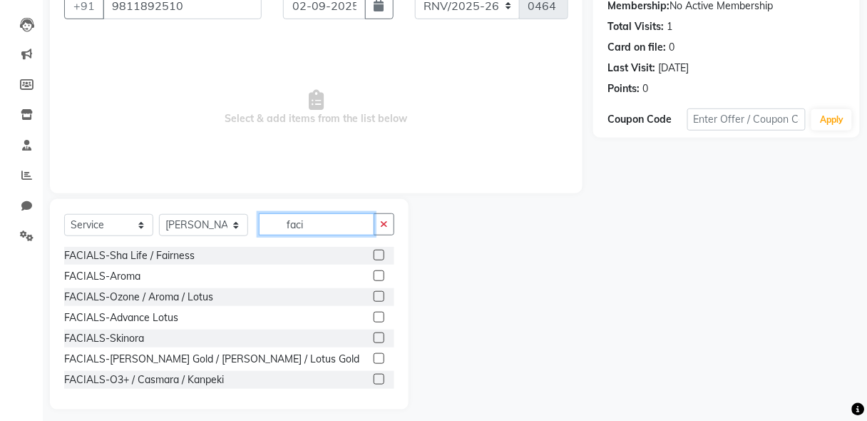
scroll to position [149, 0]
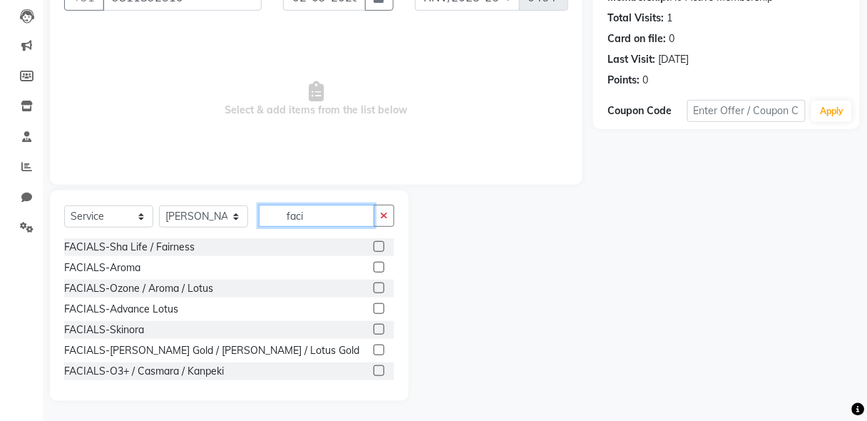
type input "faci"
click at [373, 287] on label at bounding box center [378, 287] width 11 height 11
click at [373, 287] on input "checkbox" at bounding box center [377, 288] width 9 height 9
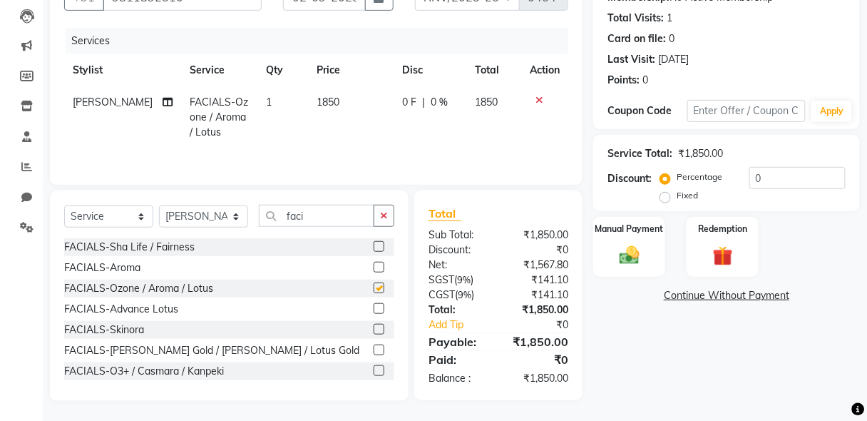
checkbox input "false"
click at [386, 217] on icon "button" at bounding box center [384, 215] width 8 height 10
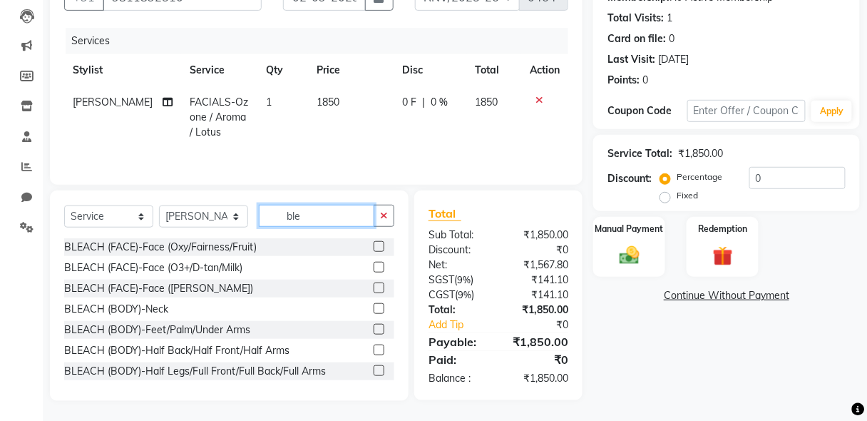
type input "ble"
click at [373, 266] on label at bounding box center [378, 267] width 11 height 11
click at [373, 266] on input "checkbox" at bounding box center [377, 267] width 9 height 9
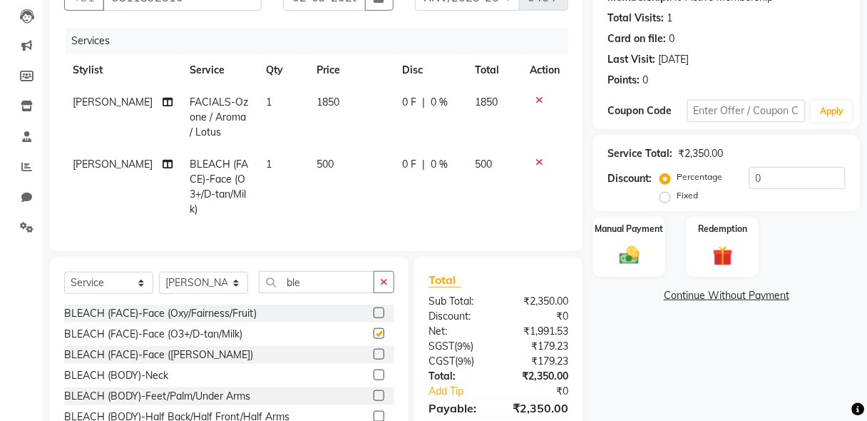
checkbox input "false"
click at [379, 280] on button "button" at bounding box center [383, 282] width 21 height 22
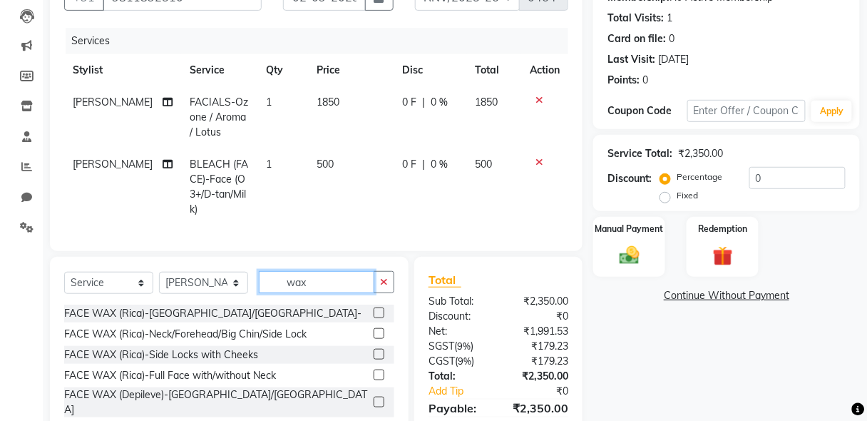
scroll to position [124, 0]
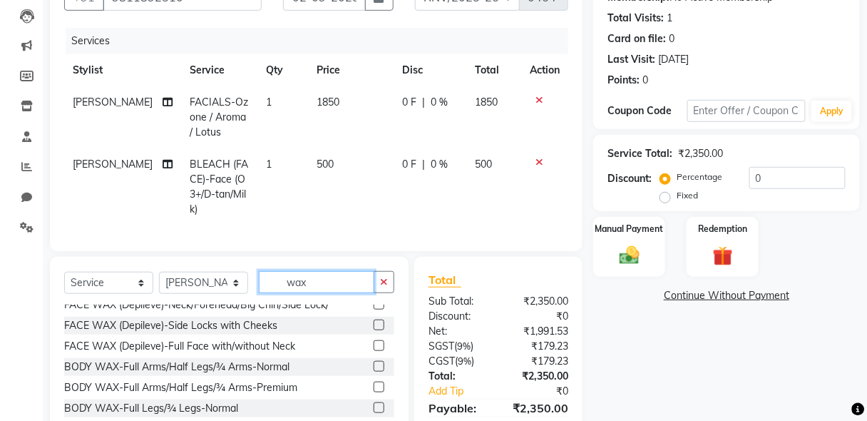
type input "wax"
click at [373, 361] on label at bounding box center [378, 366] width 11 height 11
click at [373, 362] on input "checkbox" at bounding box center [377, 366] width 9 height 9
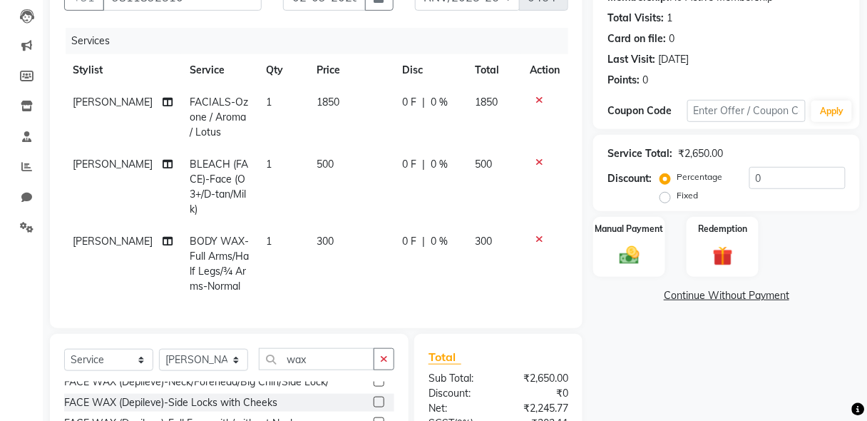
checkbox input "false"
click at [383, 354] on icon "button" at bounding box center [384, 359] width 8 height 10
click at [373, 348] on input "text" at bounding box center [326, 359] width 135 height 22
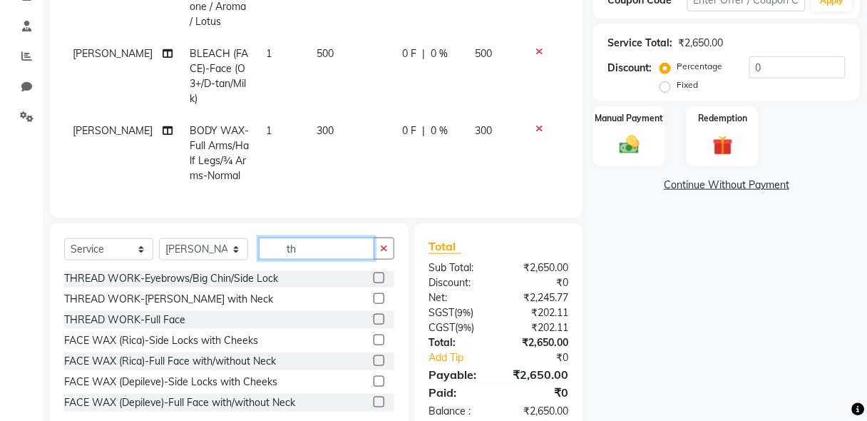
scroll to position [287, 0]
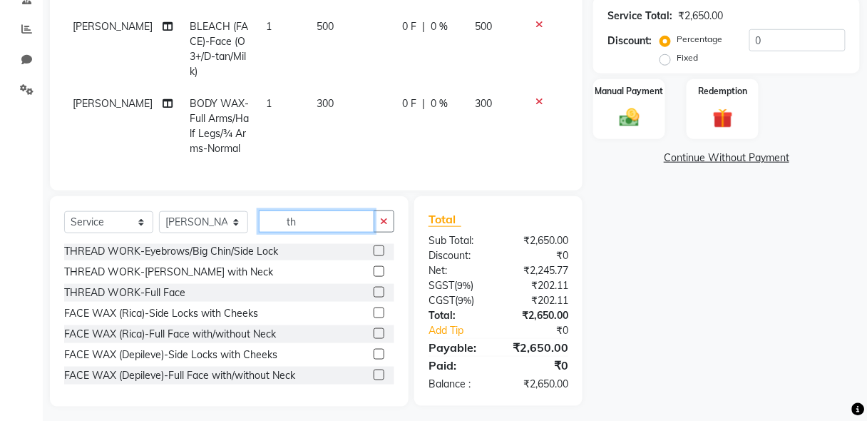
type input "th"
click at [373, 249] on div at bounding box center [377, 252] width 9 height 15
click at [373, 245] on label at bounding box center [378, 250] width 11 height 11
click at [373, 247] on input "checkbox" at bounding box center [377, 251] width 9 height 9
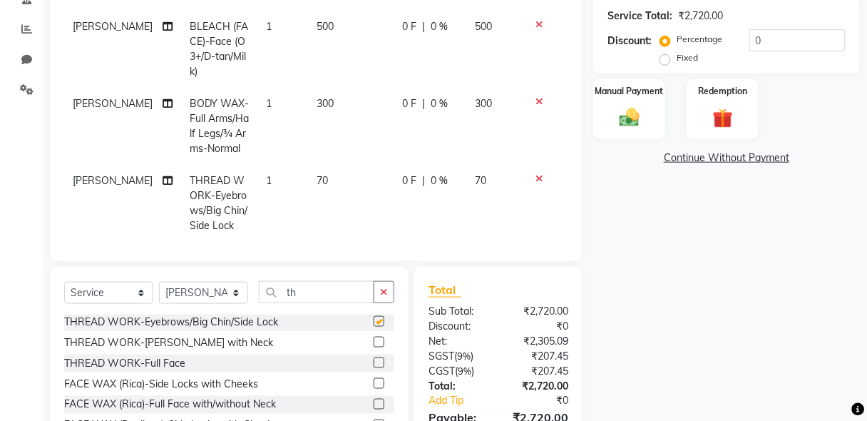
checkbox input "false"
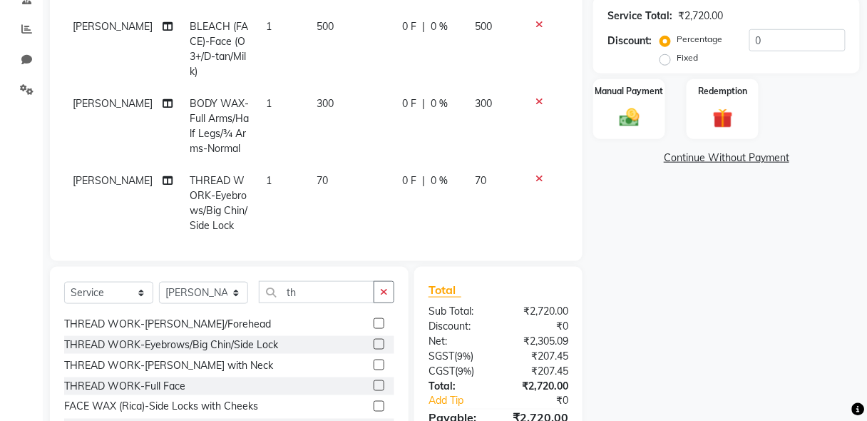
click at [373, 319] on label at bounding box center [378, 323] width 11 height 11
click at [373, 319] on input "checkbox" at bounding box center [377, 323] width 9 height 9
checkbox input "false"
click at [391, 284] on button "button" at bounding box center [383, 292] width 21 height 22
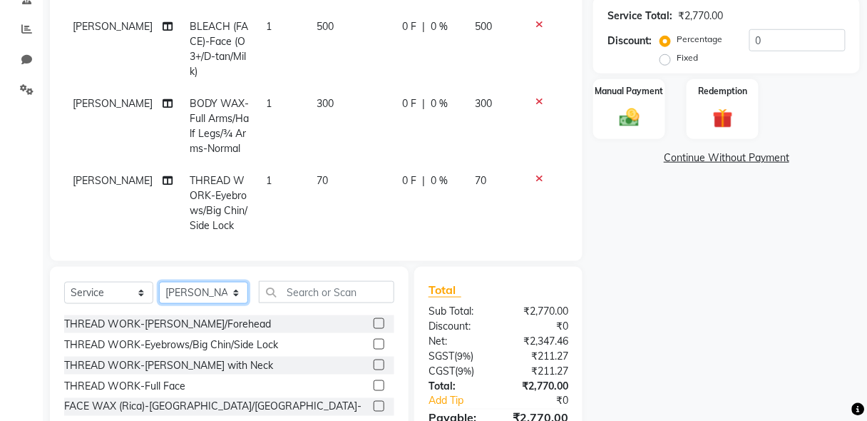
click at [218, 286] on select "Select Stylist [PERSON_NAME] [PERSON_NAME] Manager [PERSON_NAME] [PERSON_NAME] …" at bounding box center [203, 293] width 89 height 22
select select "85675"
click at [159, 282] on select "Select Stylist [PERSON_NAME] [PERSON_NAME] Manager [PERSON_NAME] [PERSON_NAME] …" at bounding box center [203, 293] width 89 height 22
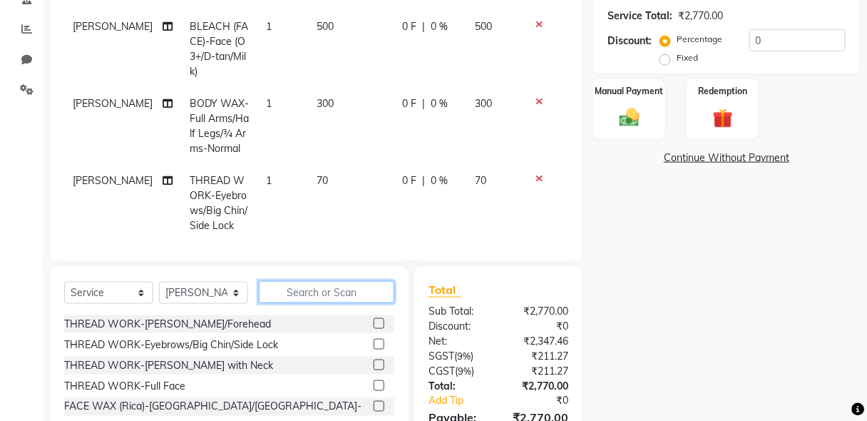
click at [329, 294] on input "text" at bounding box center [326, 292] width 135 height 22
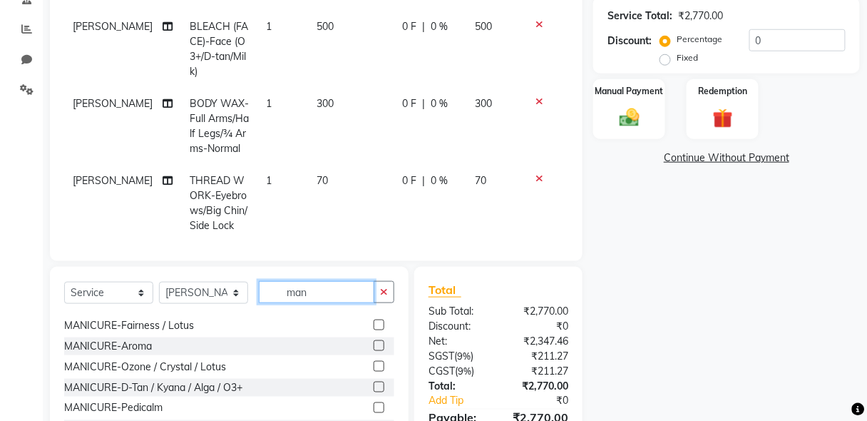
scroll to position [0, 0]
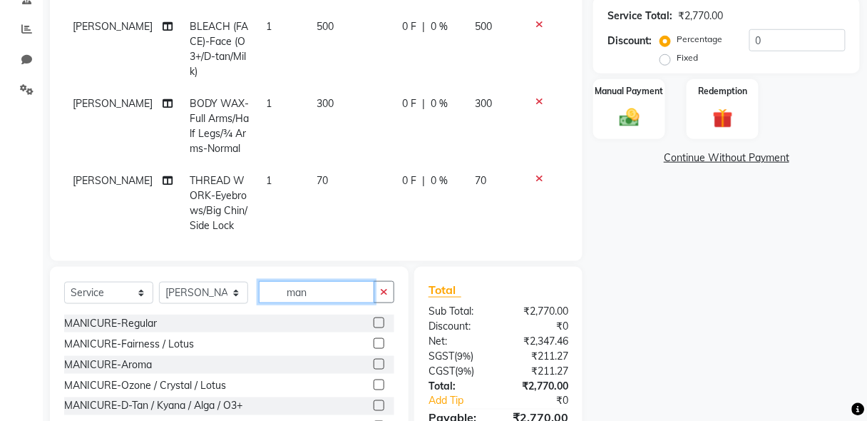
type input "man"
click at [373, 323] on label at bounding box center [378, 322] width 11 height 11
click at [373, 323] on input "checkbox" at bounding box center [377, 323] width 9 height 9
click at [373, 317] on label at bounding box center [378, 322] width 11 height 11
click at [373, 319] on input "checkbox" at bounding box center [377, 323] width 9 height 9
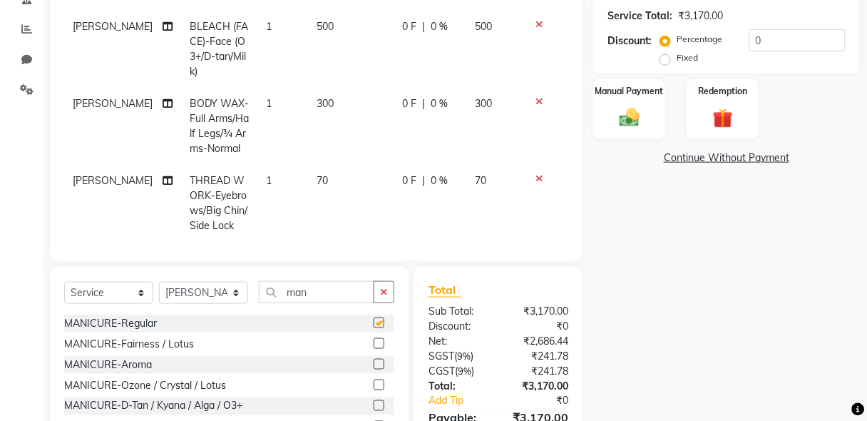
click at [373, 317] on label at bounding box center [378, 322] width 11 height 11
click at [373, 319] on input "checkbox" at bounding box center [377, 323] width 9 height 9
checkbox input "false"
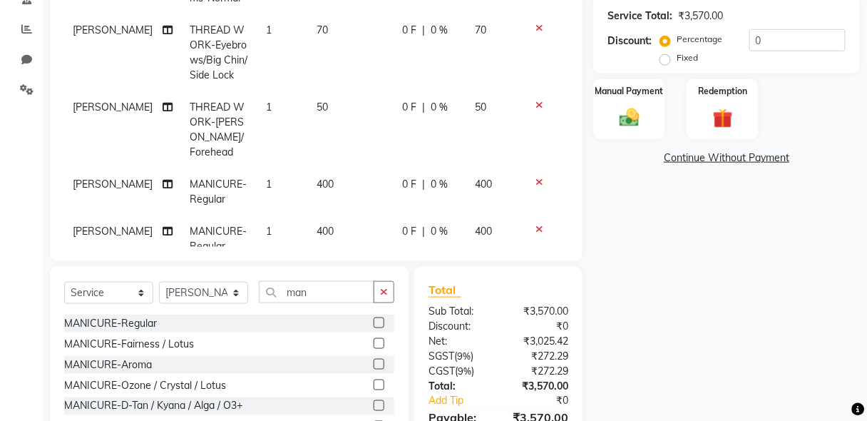
scroll to position [155, 0]
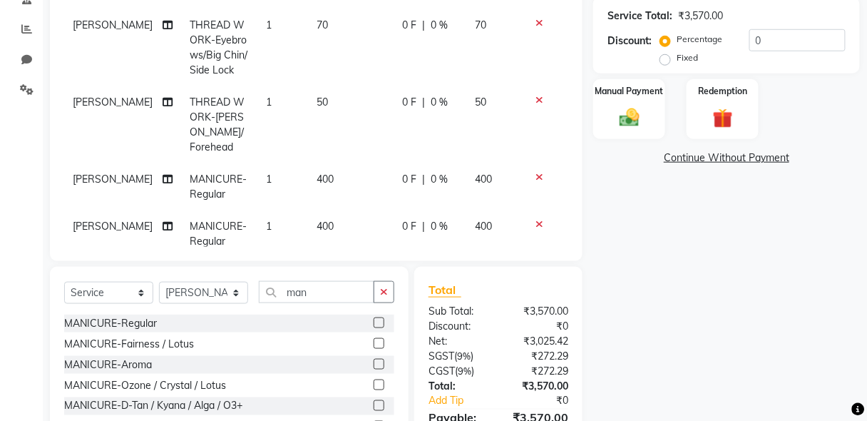
click at [535, 172] on icon at bounding box center [539, 177] width 8 height 10
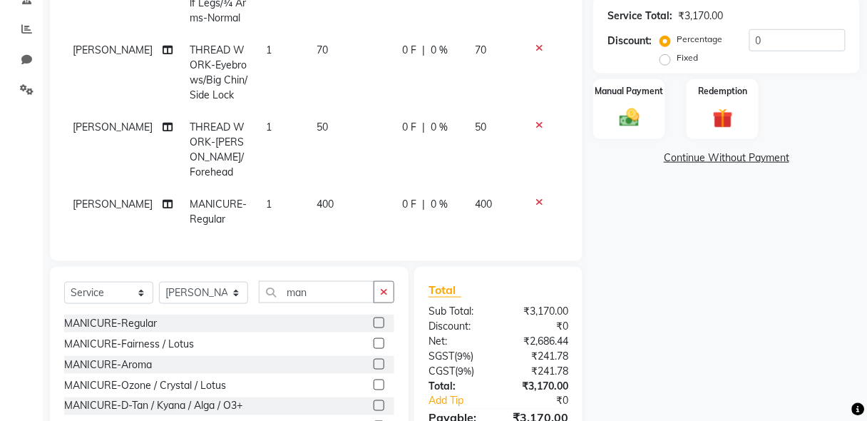
scroll to position [109, 0]
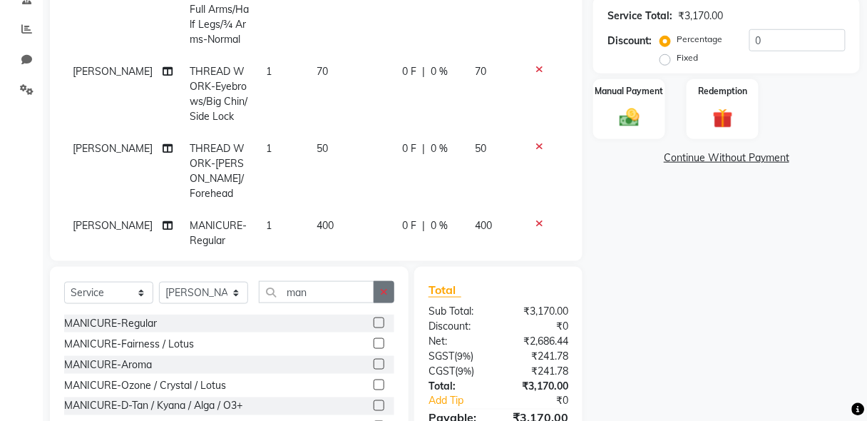
click at [382, 294] on icon "button" at bounding box center [384, 292] width 8 height 10
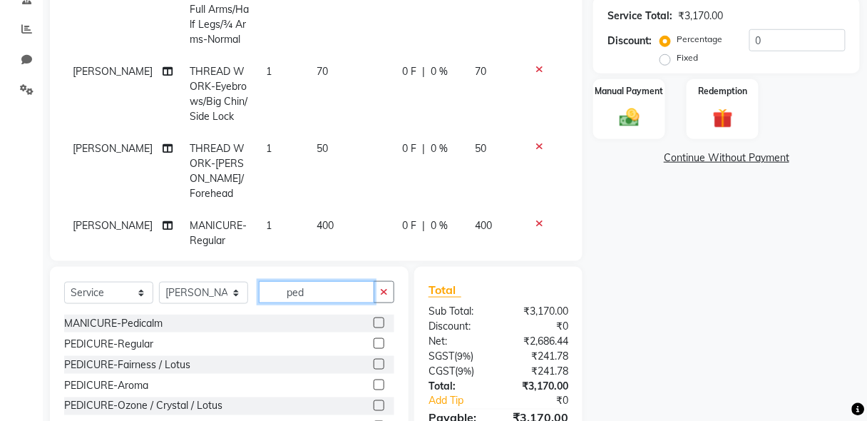
type input "ped"
click at [373, 343] on label at bounding box center [378, 343] width 11 height 11
click at [373, 343] on input "checkbox" at bounding box center [377, 343] width 9 height 9
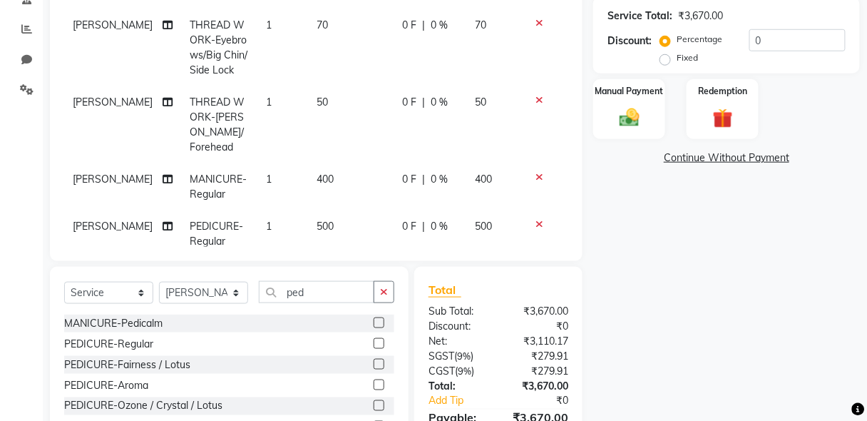
checkbox input "false"
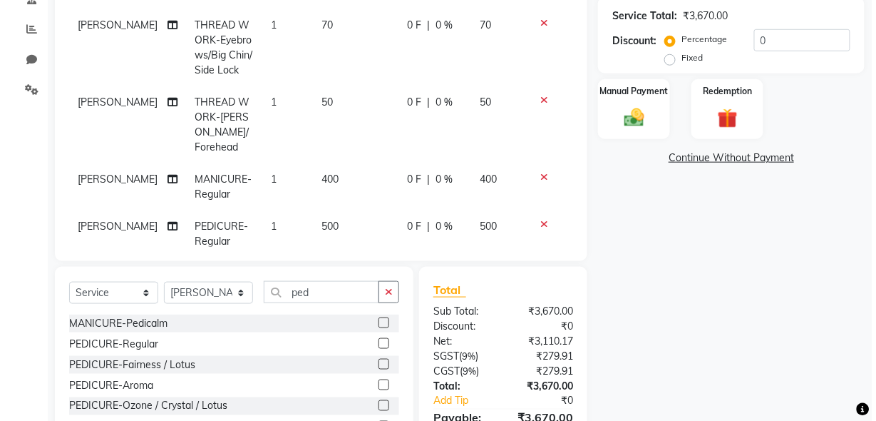
scroll to position [0, 0]
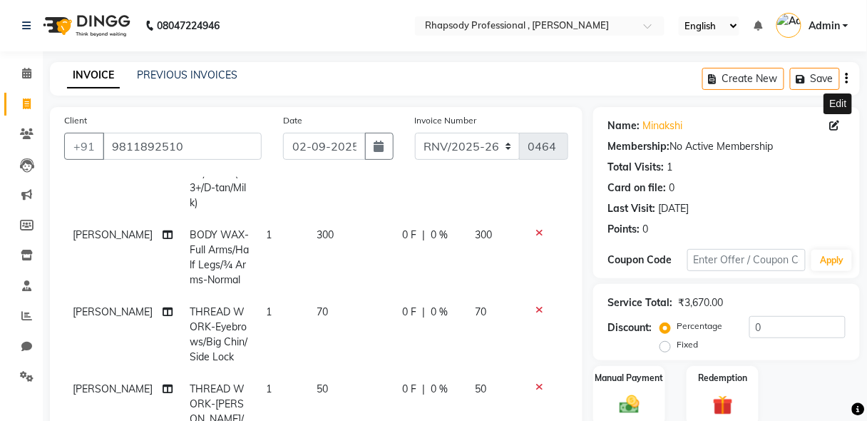
click at [832, 124] on icon at bounding box center [835, 125] width 10 height 10
select select "[DEMOGRAPHIC_DATA]"
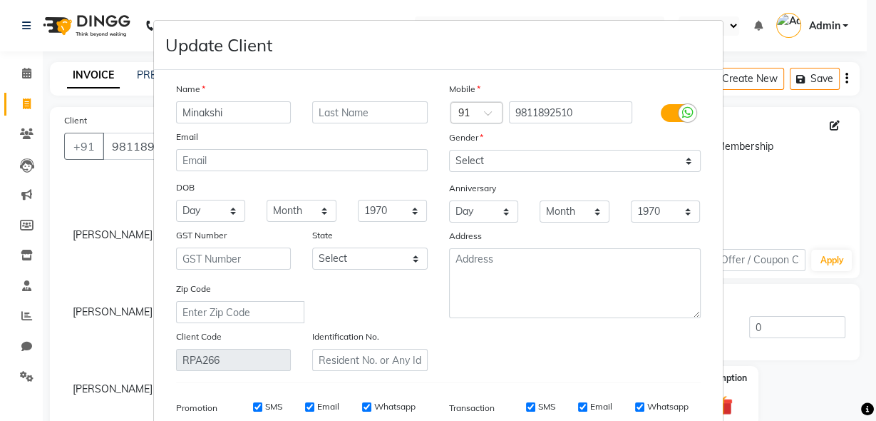
click at [857, 130] on ngb-modal-window "Update Client Name [PERSON_NAME] Email DOB Day 01 02 03 04 05 06 07 08 09 10 11…" at bounding box center [438, 210] width 876 height 421
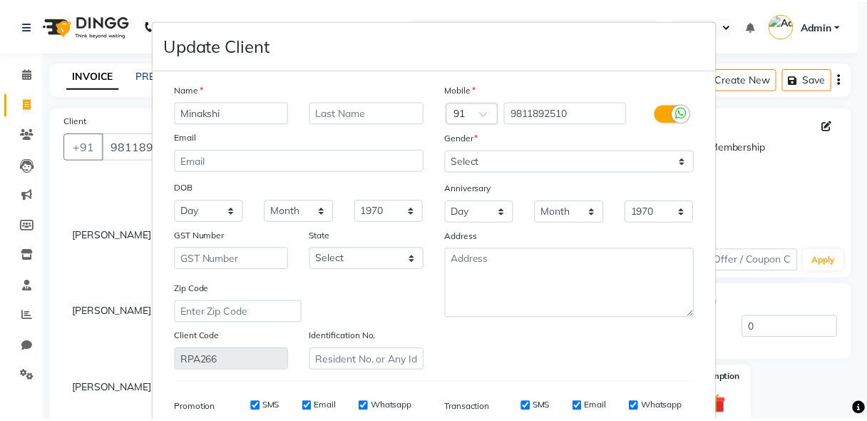
scroll to position [209, 0]
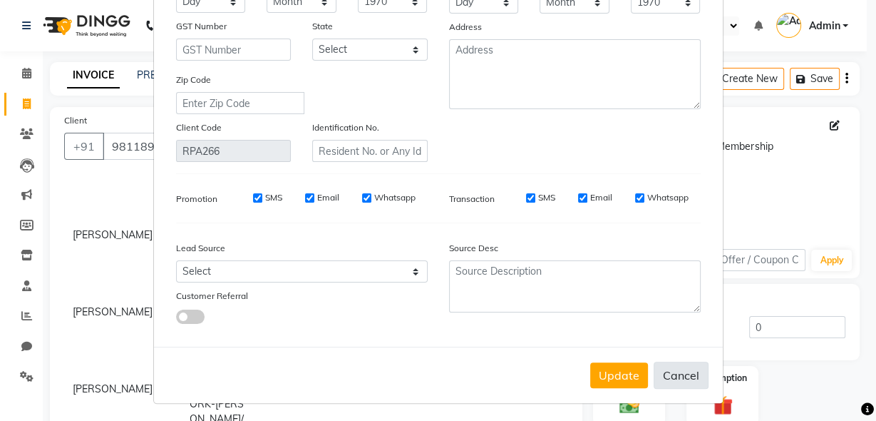
click at [695, 378] on button "Cancel" at bounding box center [681, 374] width 55 height 27
select select
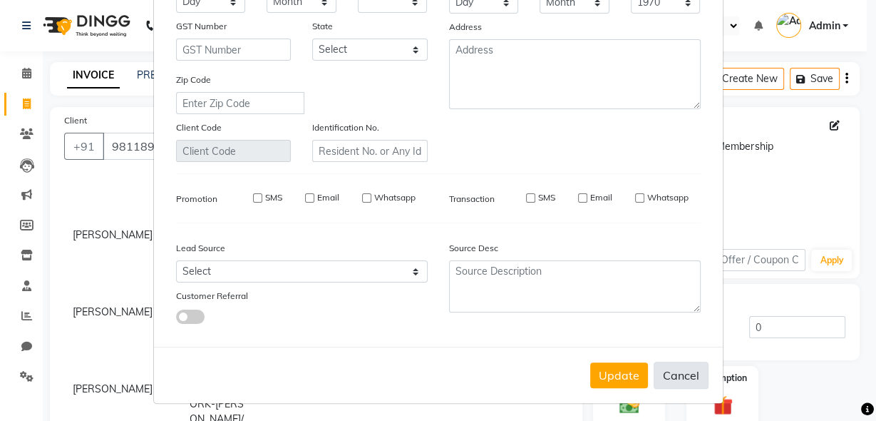
select select
checkbox input "false"
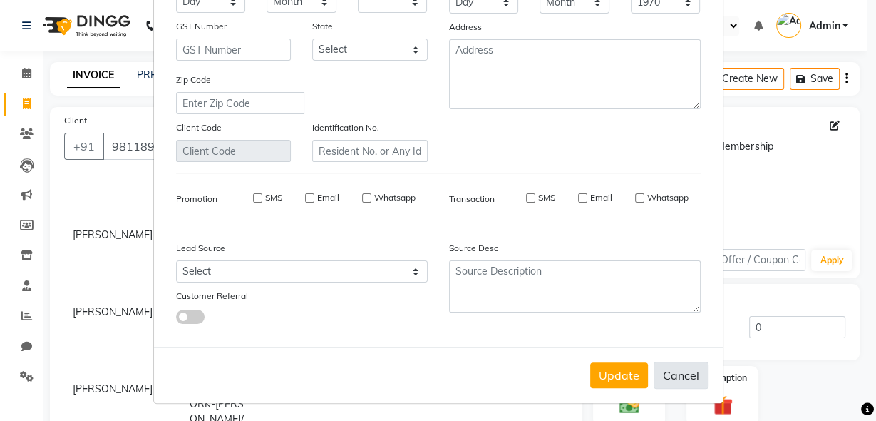
checkbox input "false"
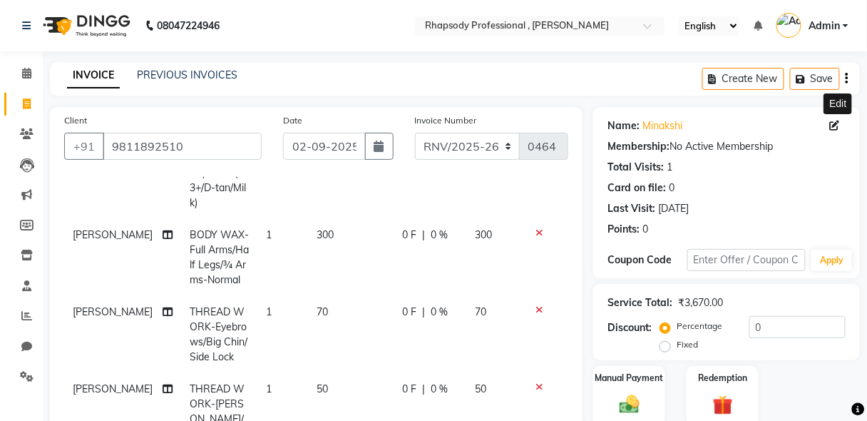
click at [847, 79] on icon "button" at bounding box center [846, 78] width 3 height 1
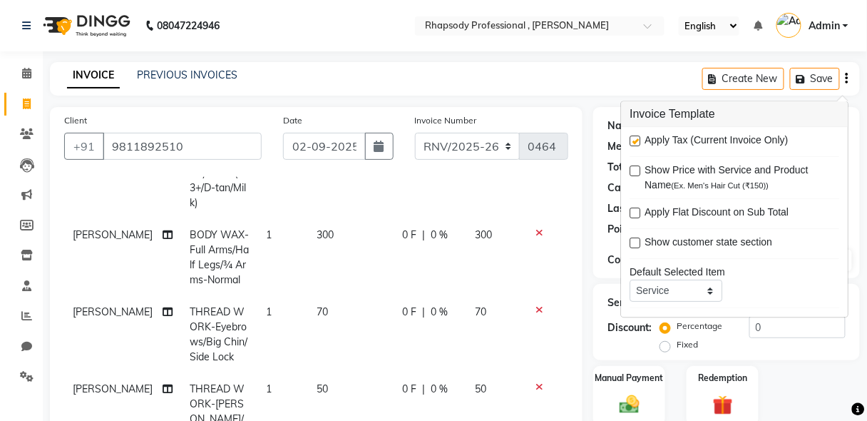
click at [634, 140] on label at bounding box center [634, 141] width 11 height 11
click at [634, 140] on input "checkbox" at bounding box center [633, 142] width 9 height 9
checkbox input "false"
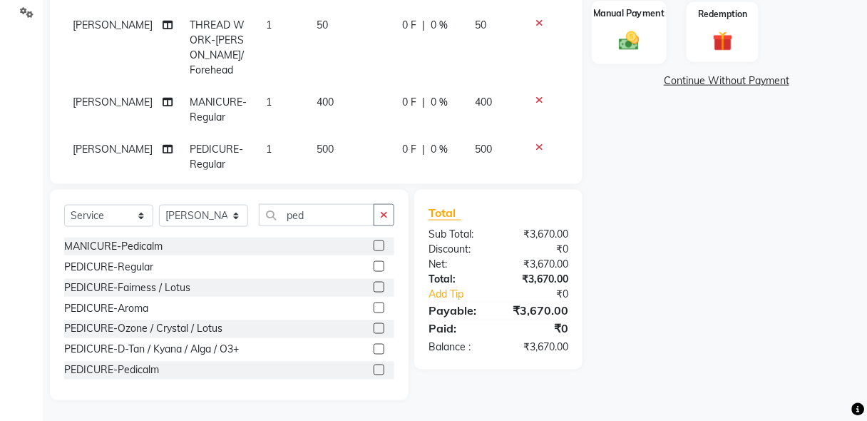
click at [621, 48] on img at bounding box center [628, 41] width 33 height 24
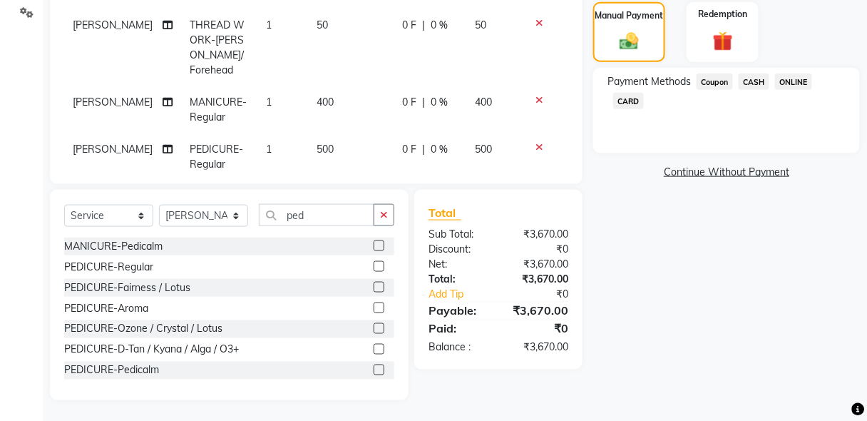
click at [760, 76] on span "CASH" at bounding box center [753, 81] width 31 height 16
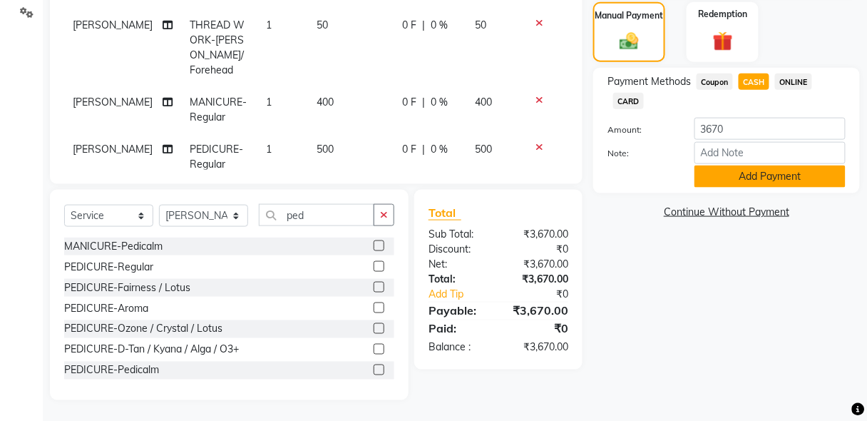
click at [795, 177] on button "Add Payment" at bounding box center [769, 176] width 151 height 22
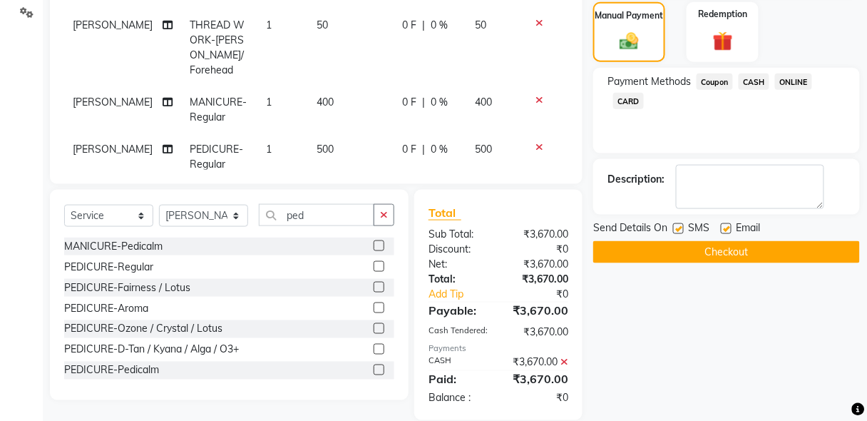
click at [746, 245] on button "Checkout" at bounding box center [726, 252] width 267 height 22
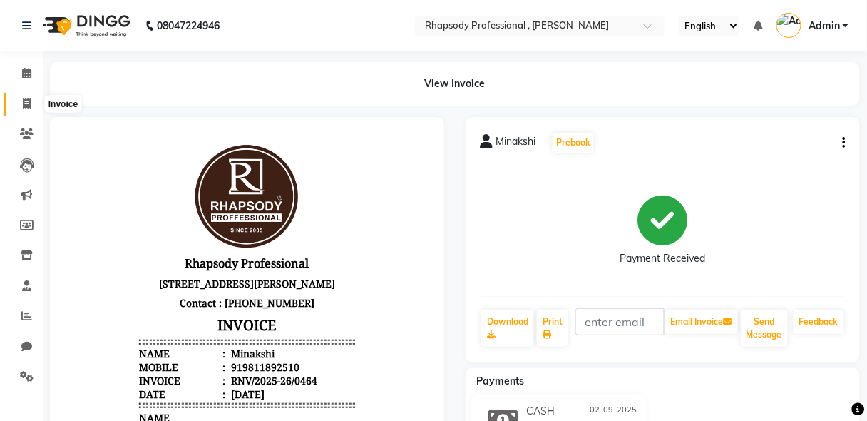
click at [26, 105] on icon at bounding box center [27, 103] width 8 height 11
select select "service"
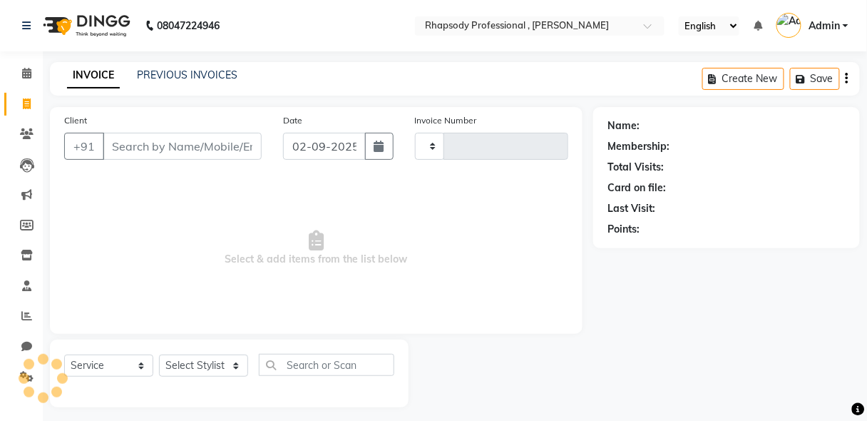
scroll to position [7, 0]
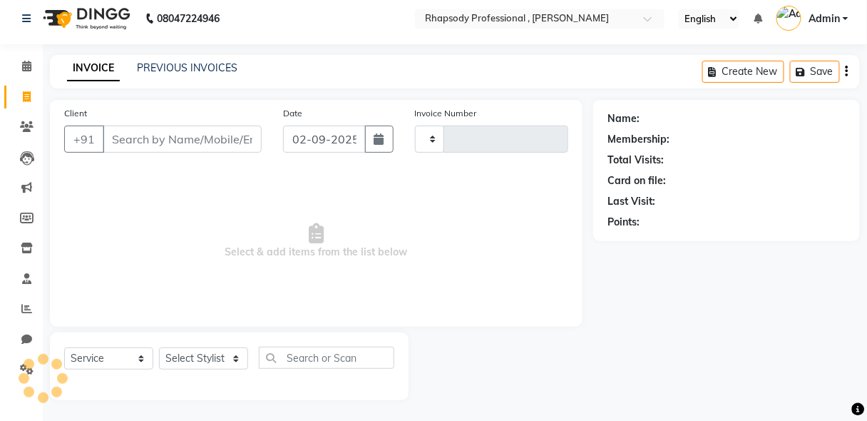
type input "0525"
select select "8581"
